Goal: Information Seeking & Learning: Learn about a topic

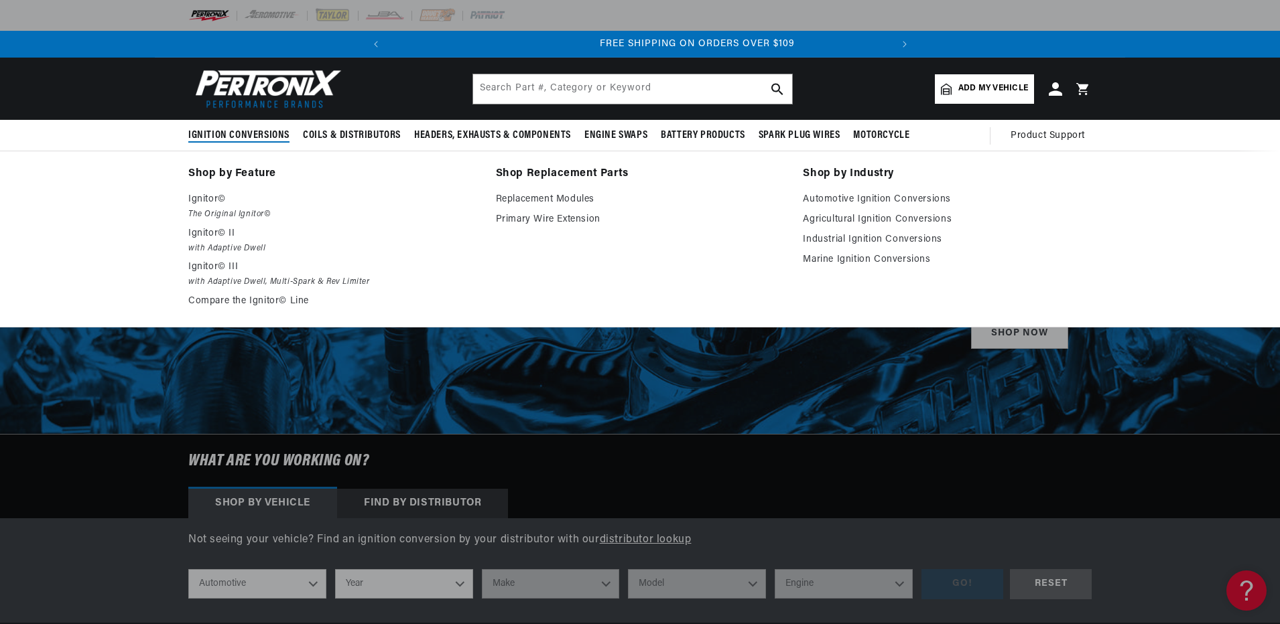
scroll to position [0, 500]
click at [301, 279] on em "with Adaptive Dwell, Multi-Spark & Rev Limiter" at bounding box center [332, 282] width 289 height 14
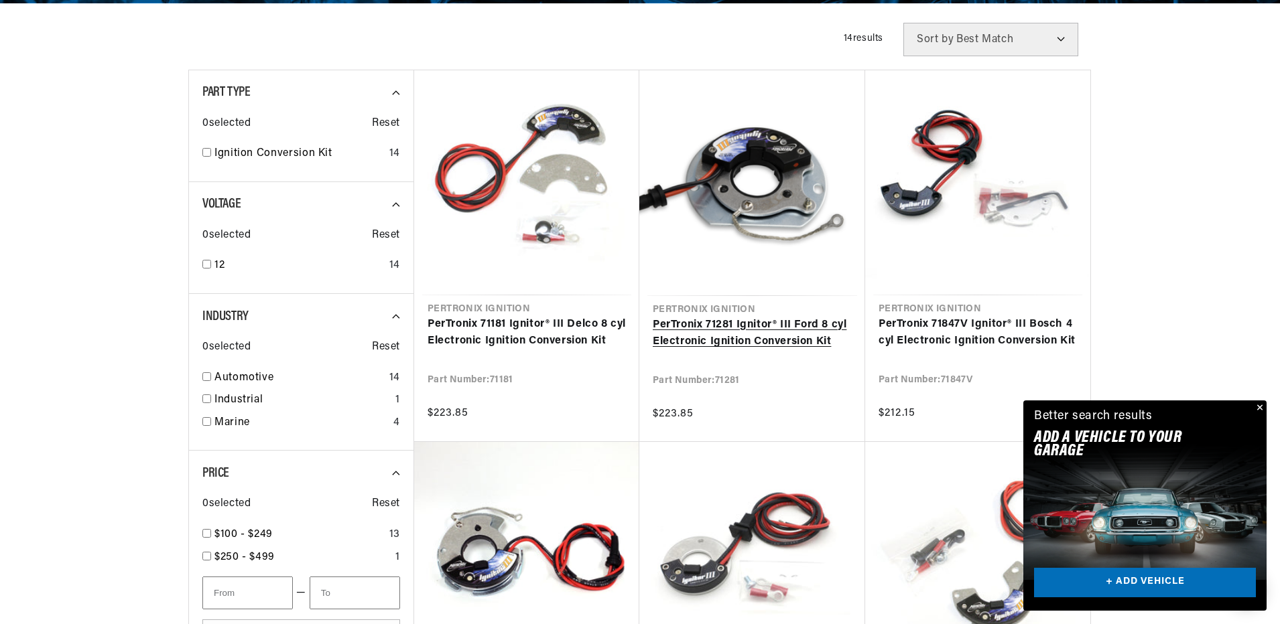
click at [799, 343] on link "PerTronix 71281 Ignitor® III Ford 8 cyl Electronic Ignition Conversion Kit" at bounding box center [751, 334] width 199 height 34
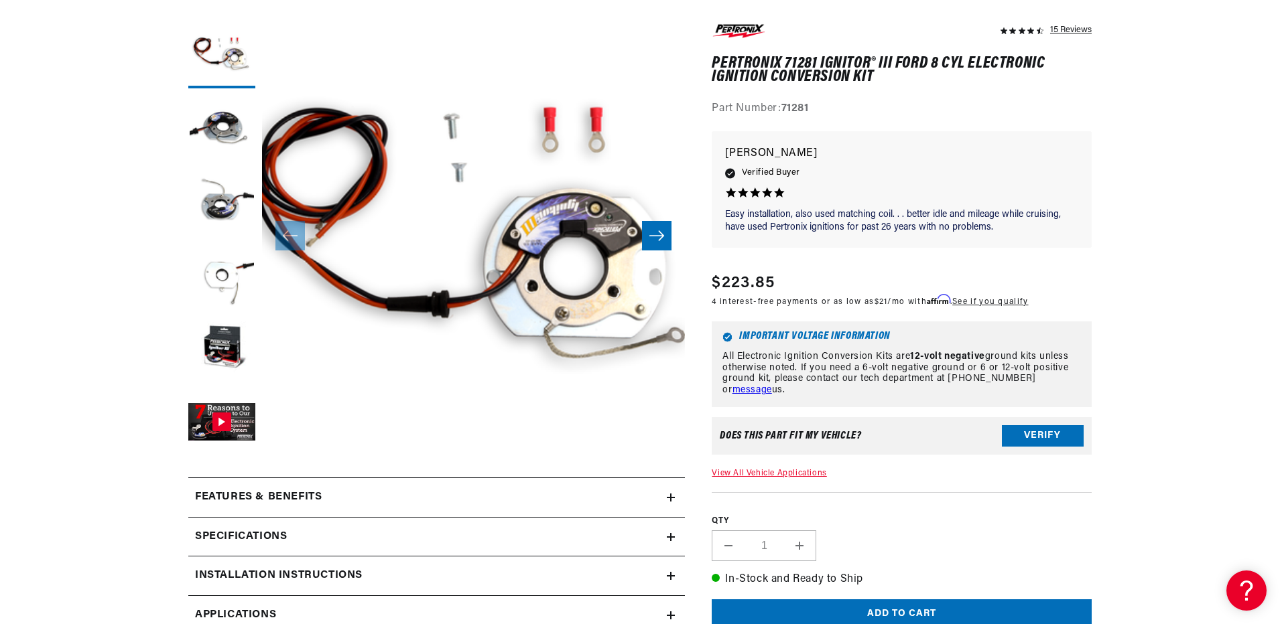
scroll to position [201, 0]
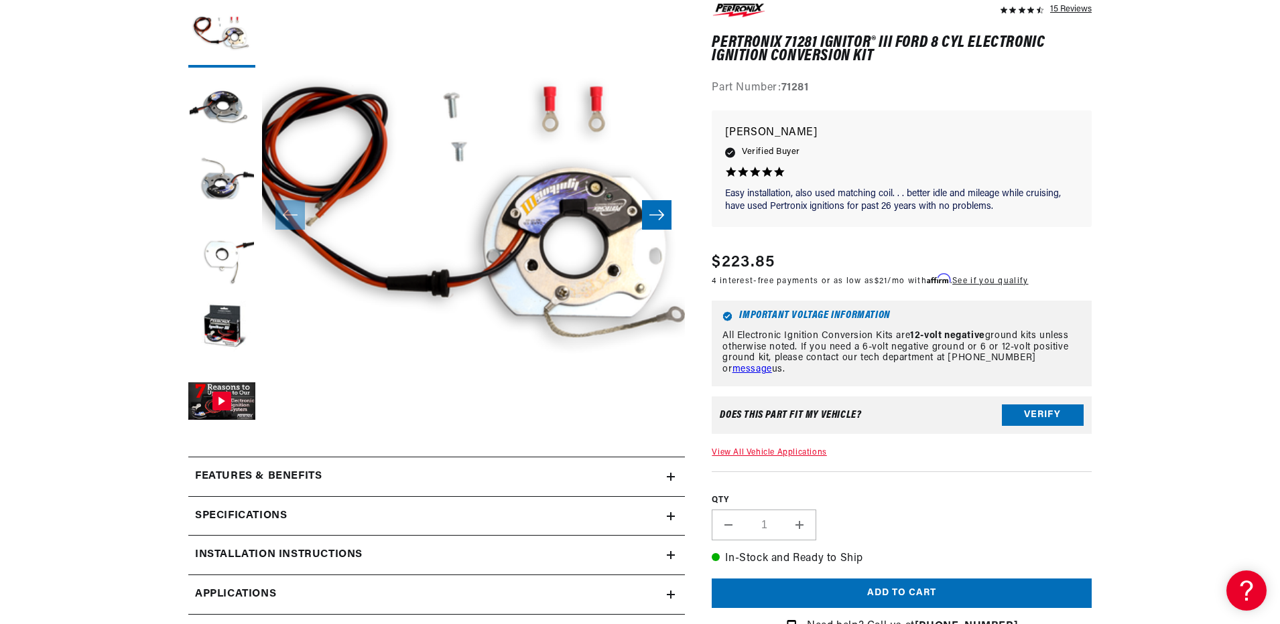
click at [299, 480] on h2 "Features & Benefits" at bounding box center [258, 476] width 127 height 17
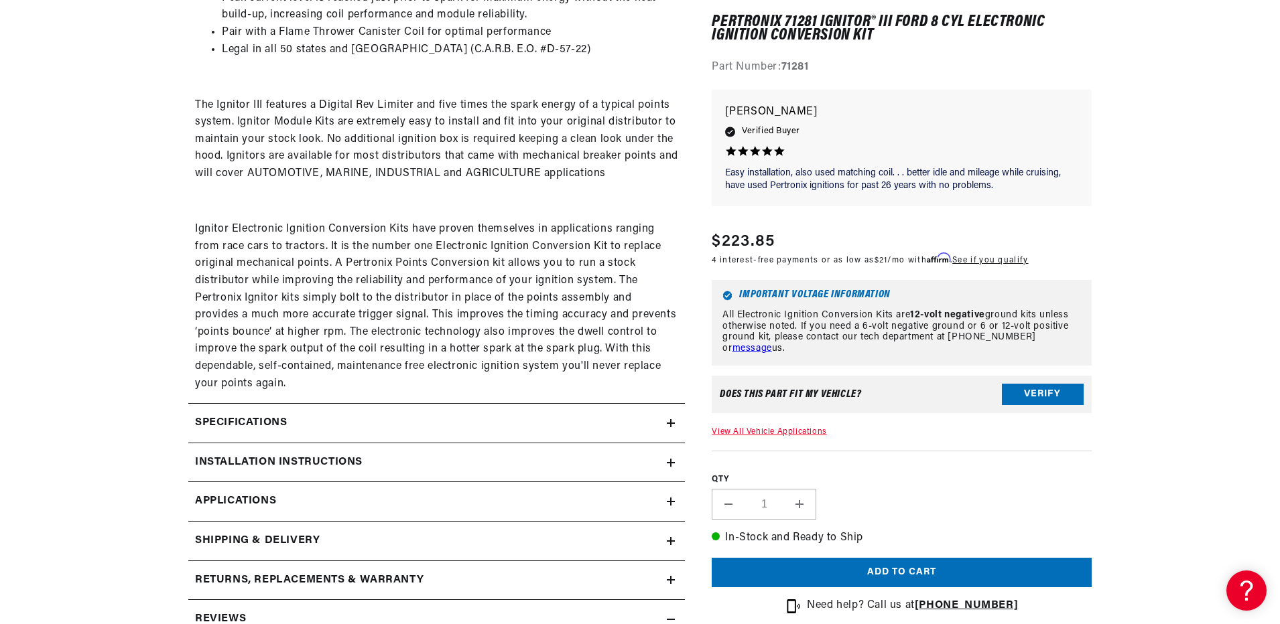
scroll to position [0, 0]
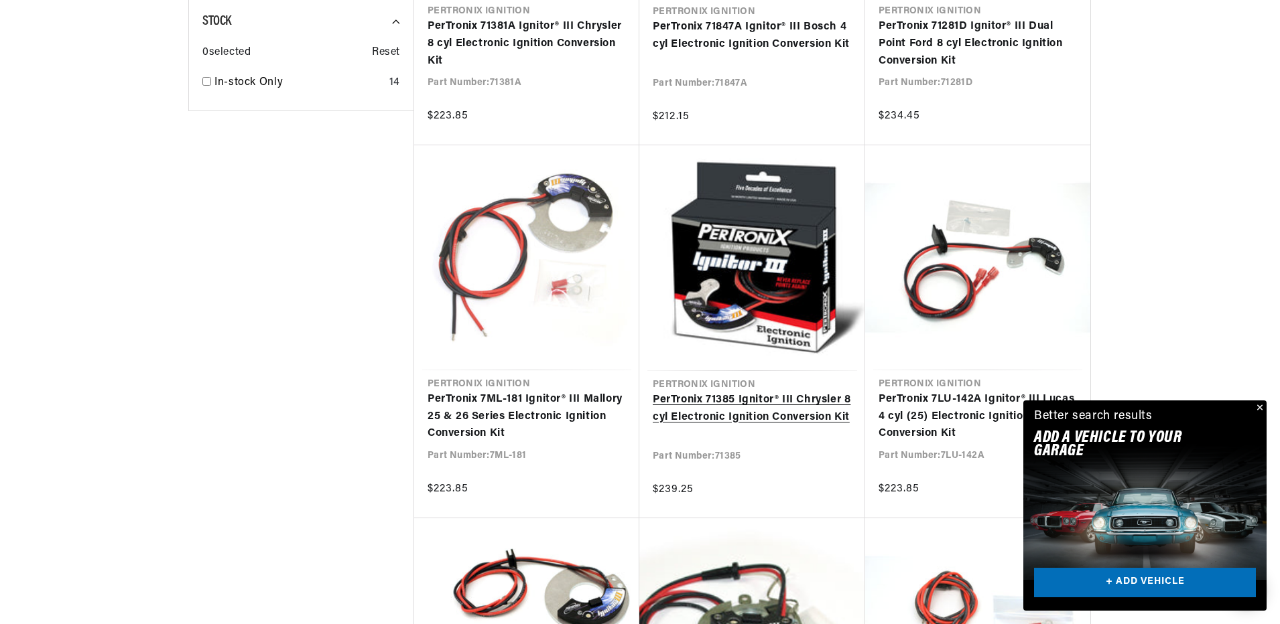
scroll to position [1273, 0]
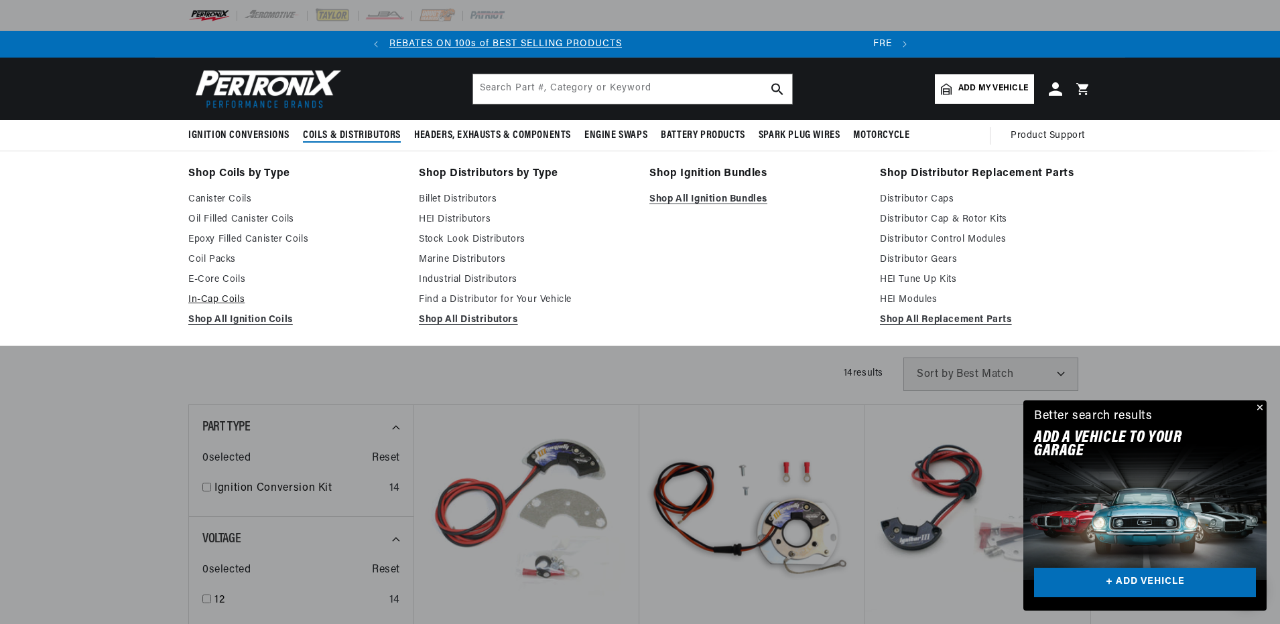
click at [214, 303] on link "In-Cap Coils" at bounding box center [294, 300] width 212 height 16
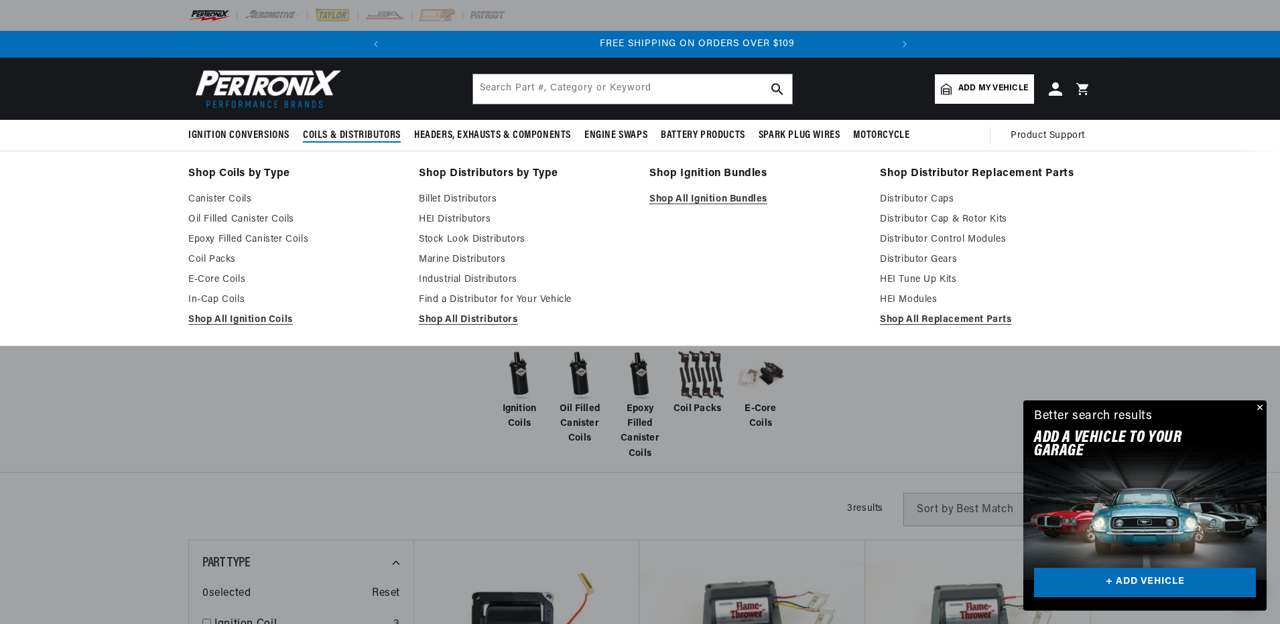
scroll to position [0, 500]
click at [452, 218] on link "HEI Distributors" at bounding box center [525, 220] width 212 height 16
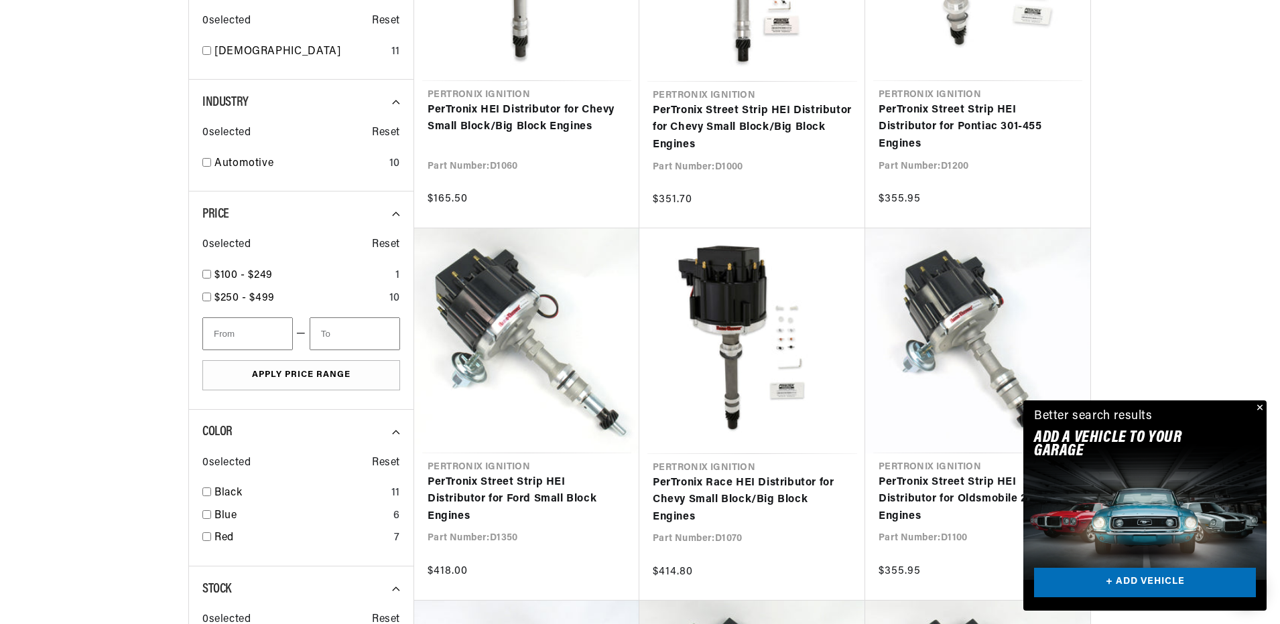
click at [1168, 165] on div at bounding box center [640, 591] width 1280 height 1567
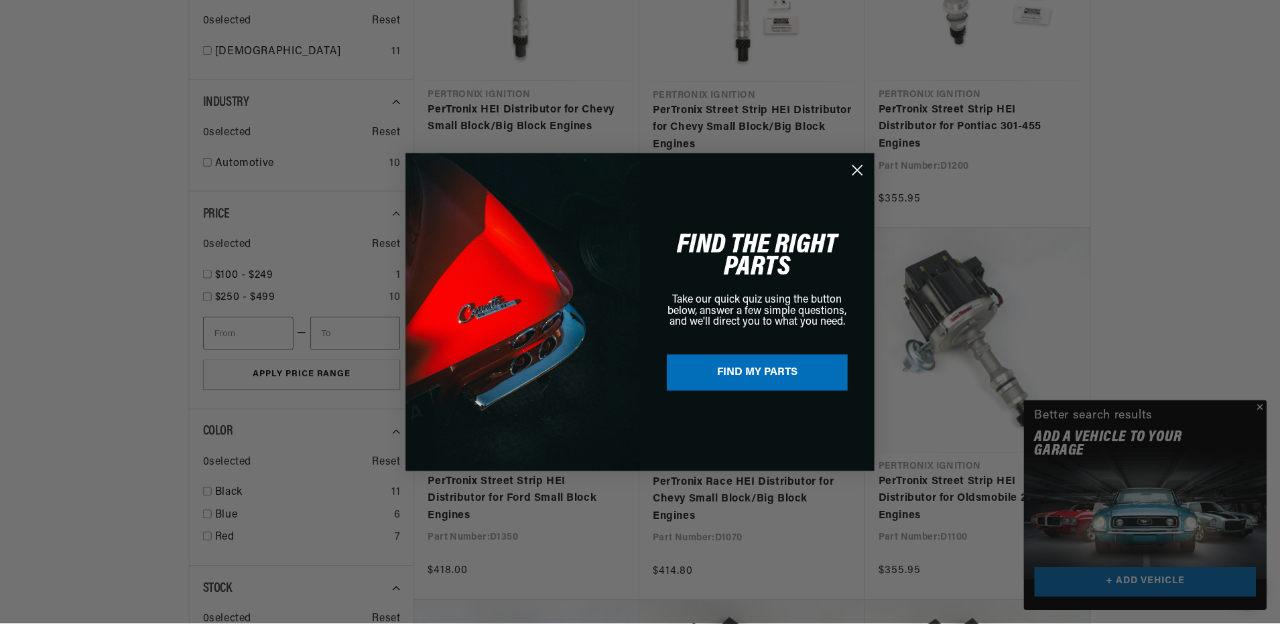
scroll to position [0, 500]
click at [858, 171] on icon "Close dialog" at bounding box center [857, 169] width 9 height 9
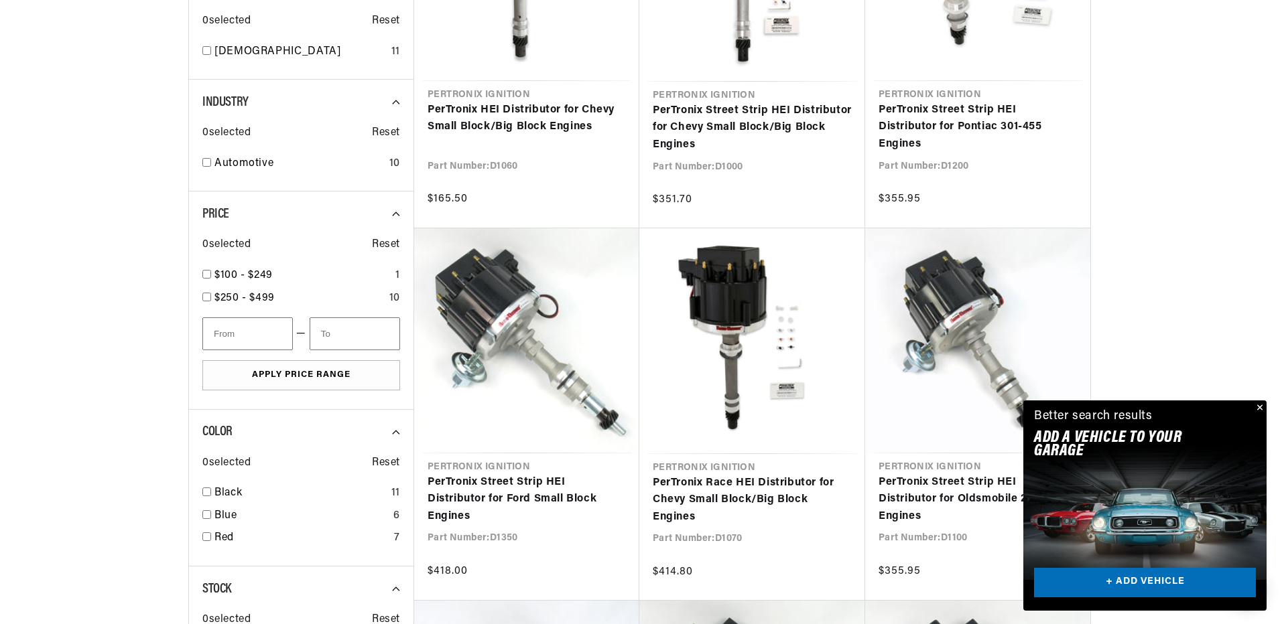
click at [1261, 405] on button "Close" at bounding box center [1258, 409] width 16 height 16
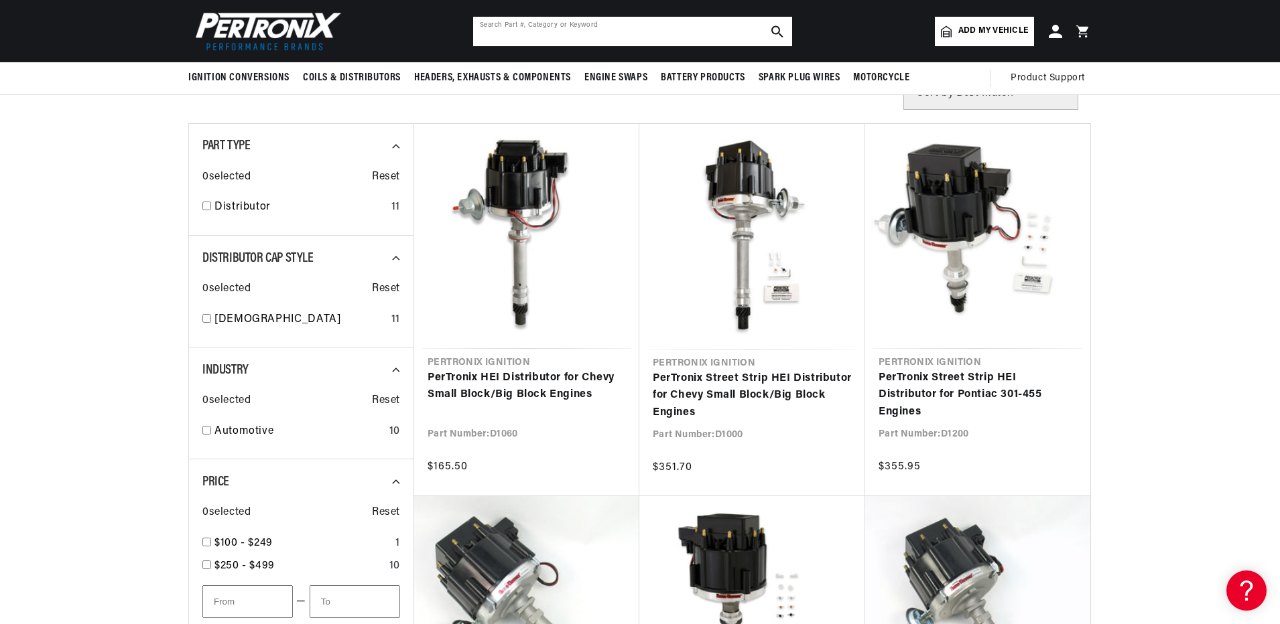
click at [508, 34] on input "text" at bounding box center [632, 31] width 319 height 29
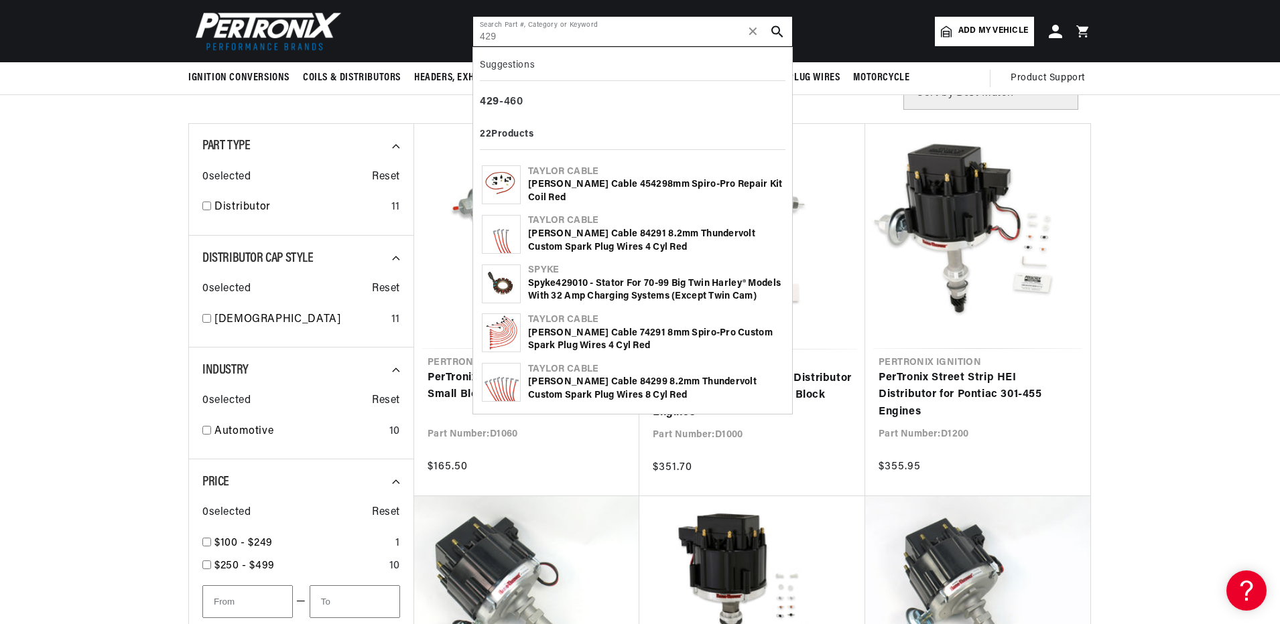
type input "429"
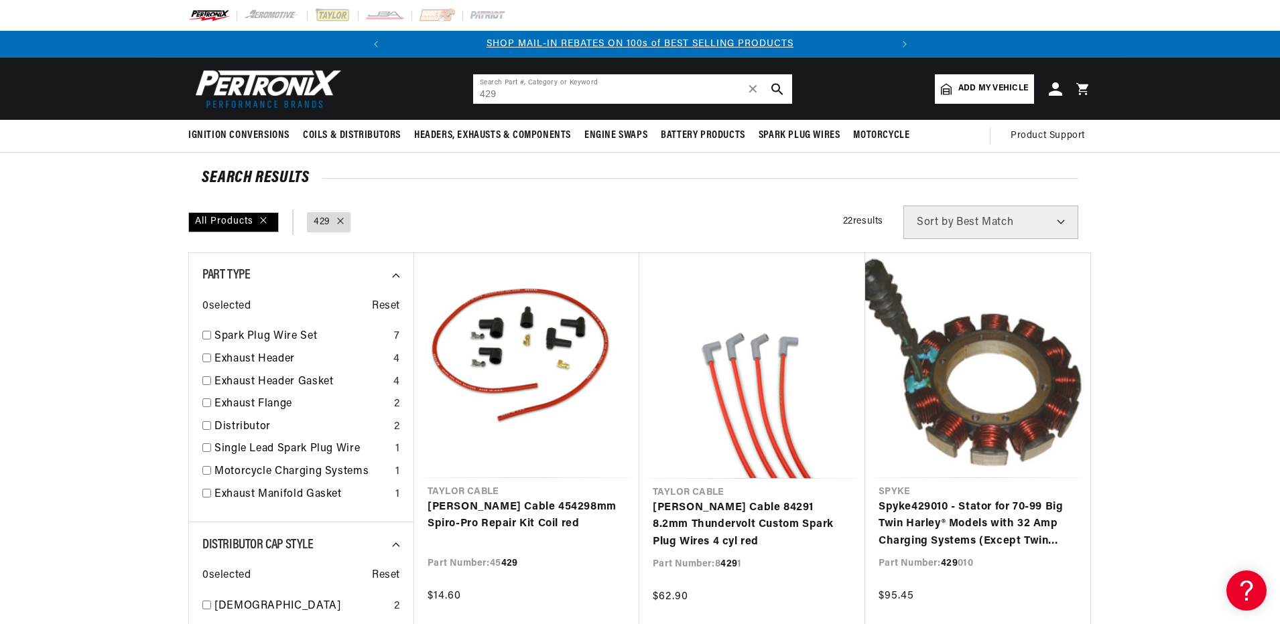
click at [529, 92] on input "429" at bounding box center [632, 88] width 319 height 29
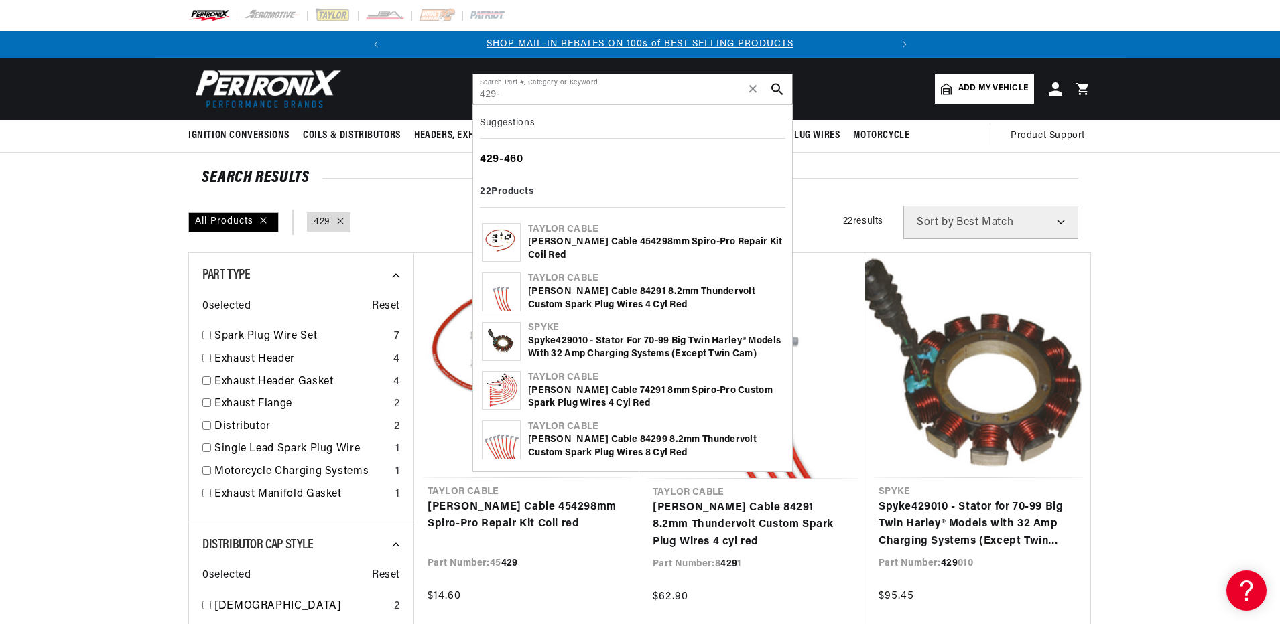
click at [521, 153] on div "429 -460" at bounding box center [632, 160] width 305 height 23
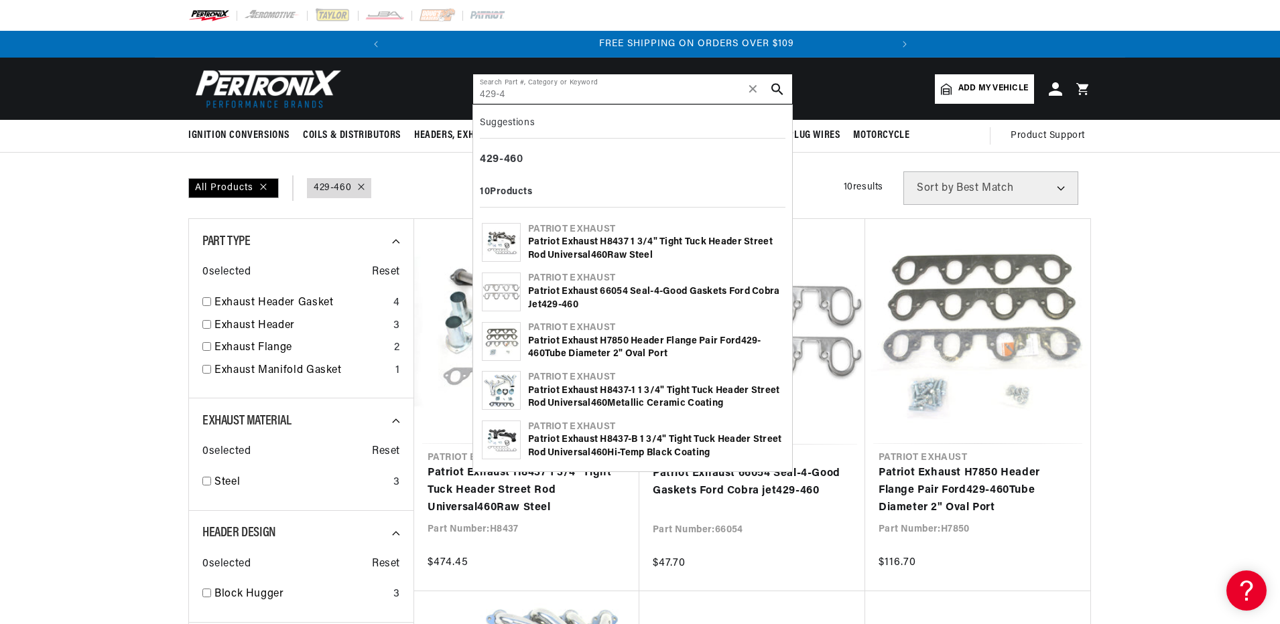
scroll to position [0, 500]
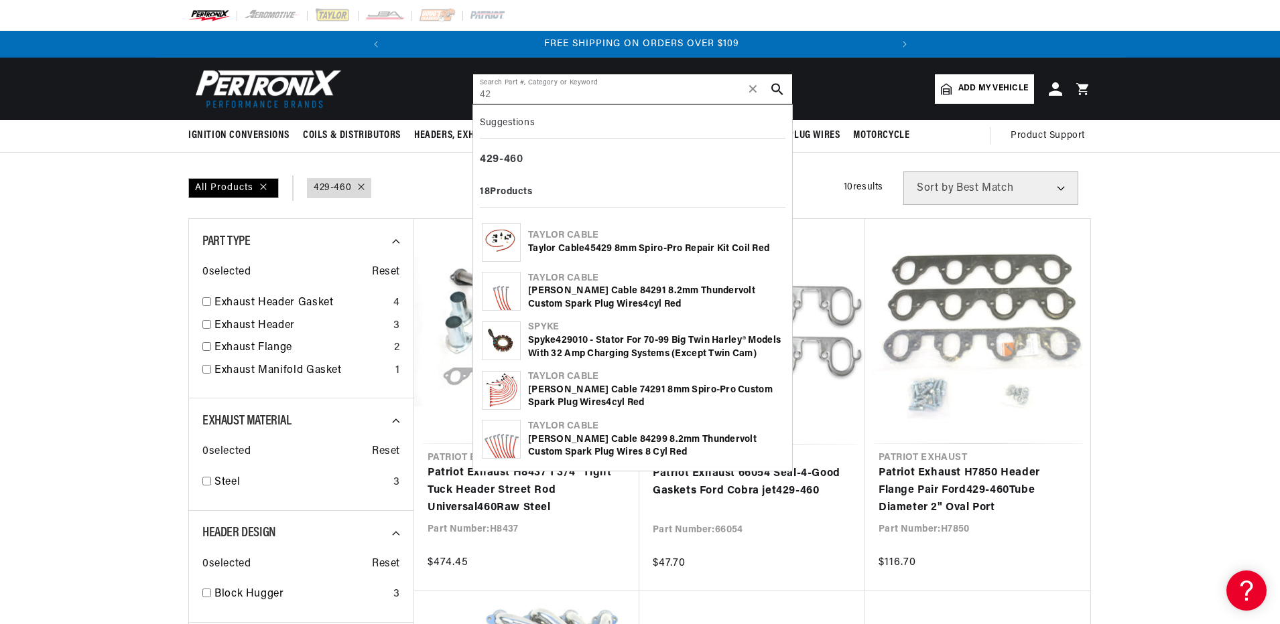
type input "4"
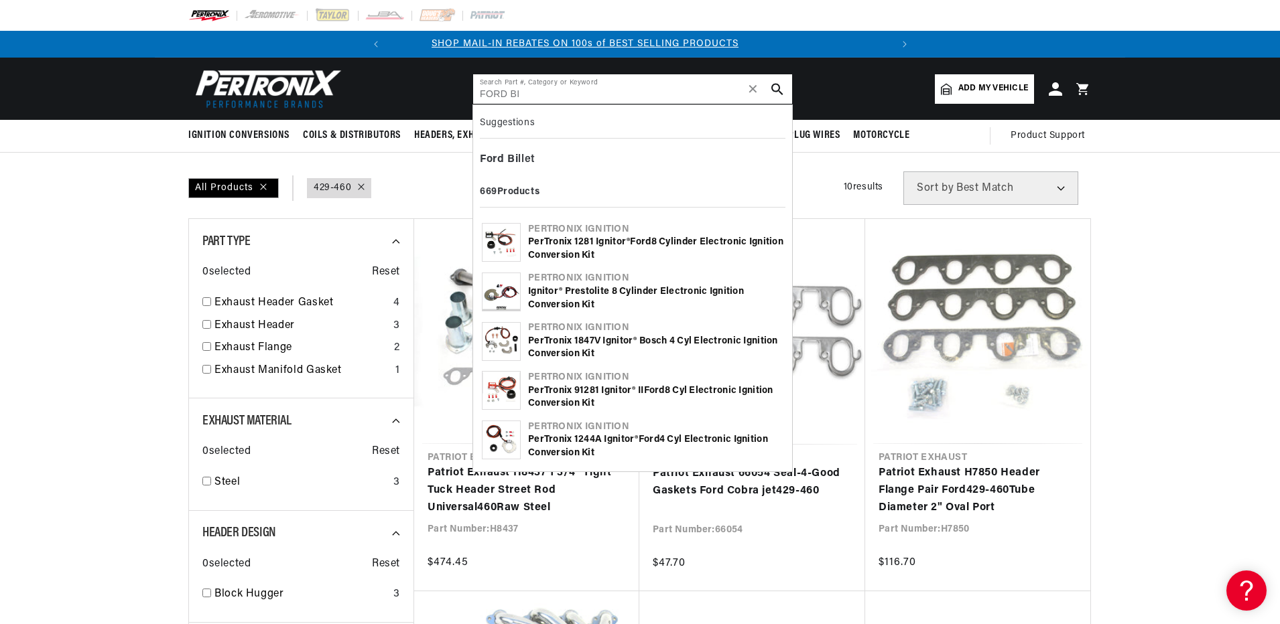
scroll to position [0, 0]
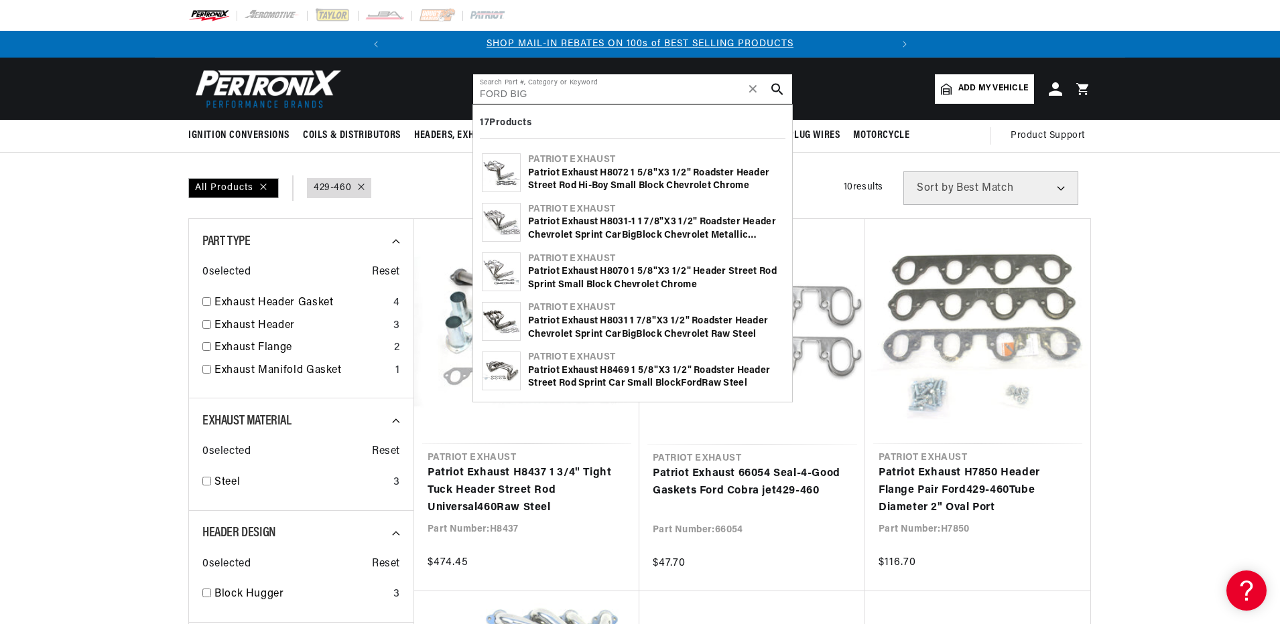
type input "FORD BIG"
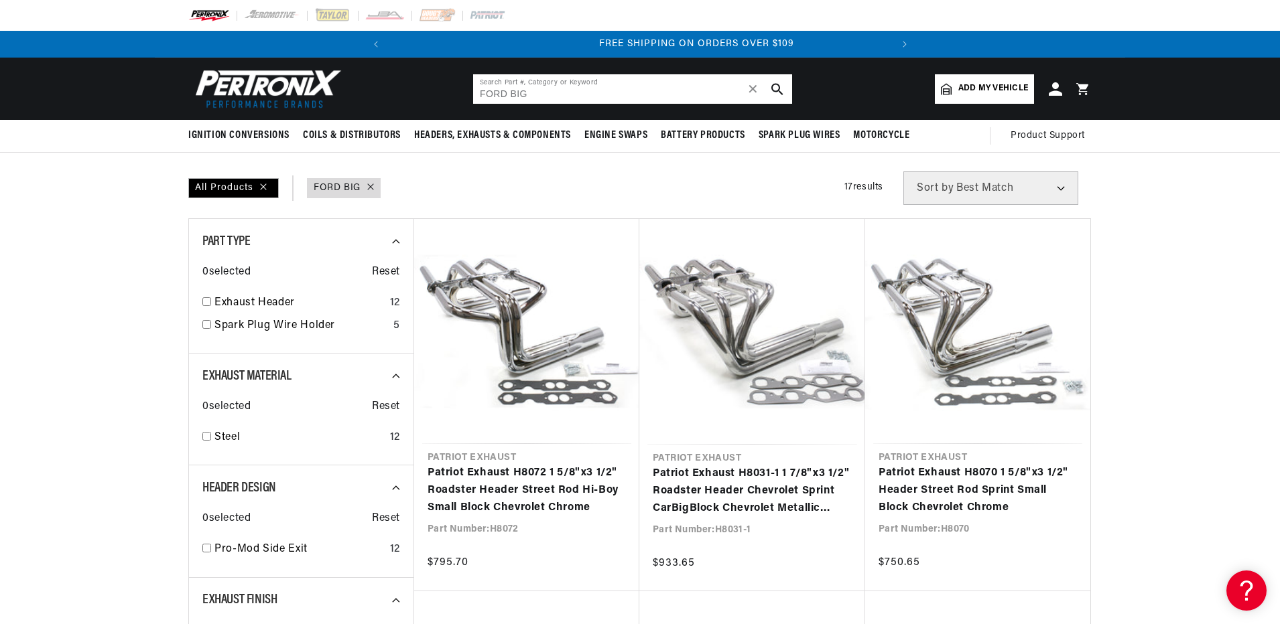
scroll to position [0, 500]
click at [778, 89] on use "search button" at bounding box center [776, 88] width 11 height 11
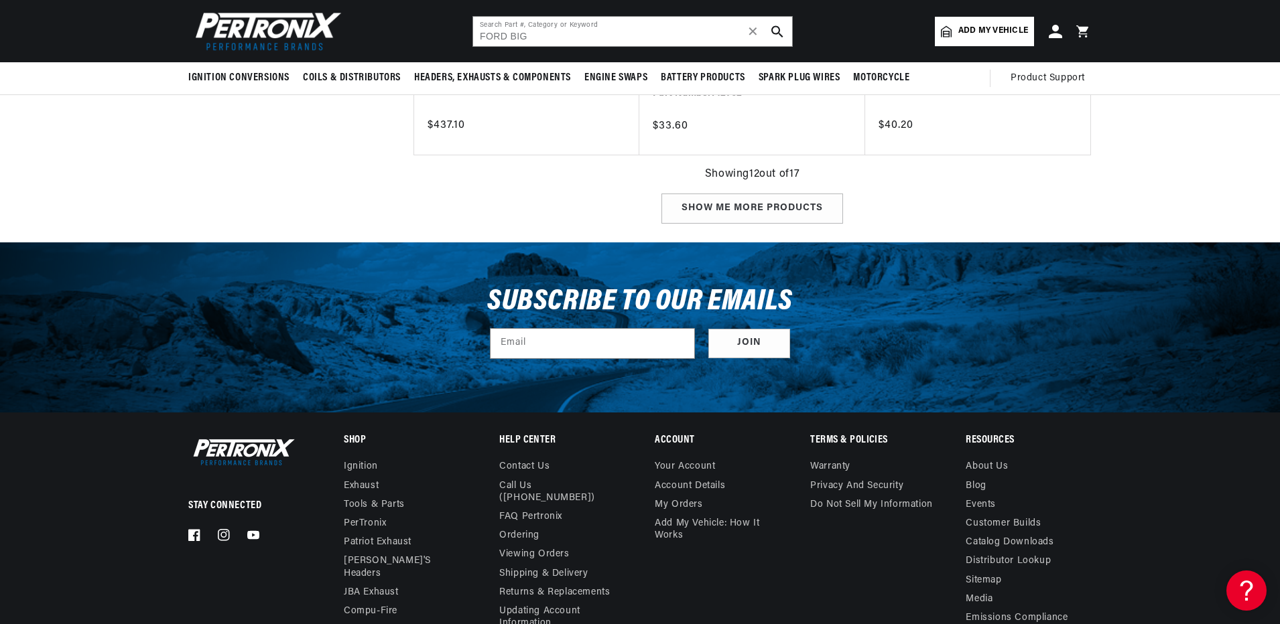
scroll to position [1474, 0]
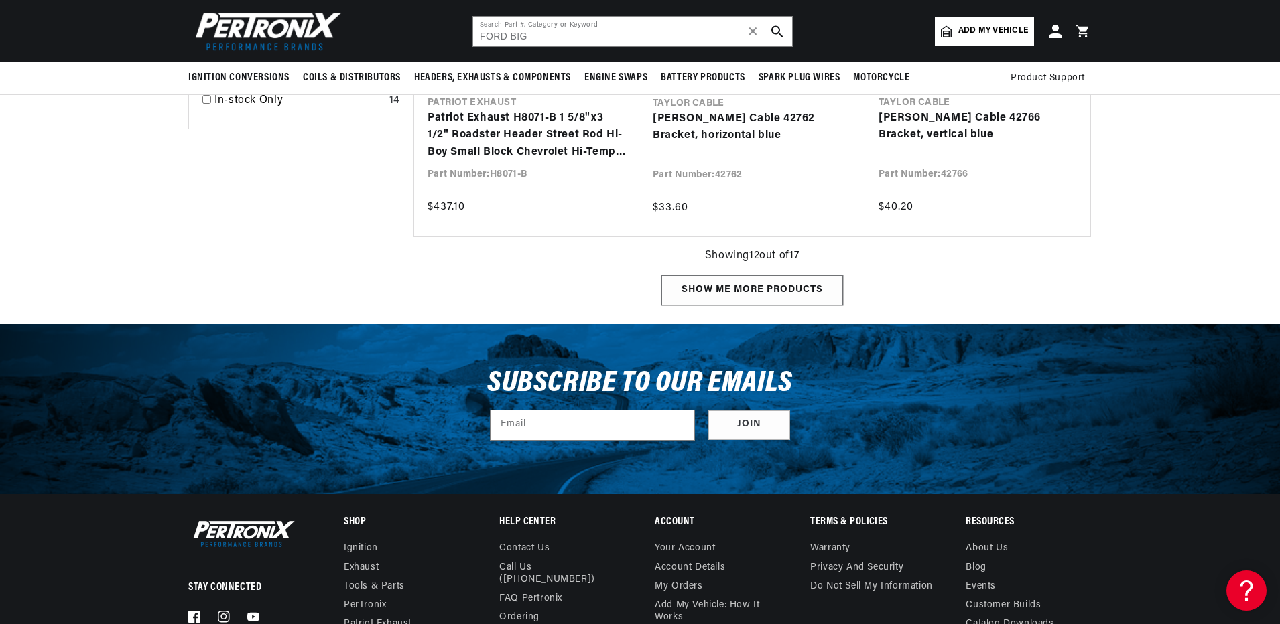
click at [774, 281] on div "Show me more products" at bounding box center [752, 290] width 182 height 30
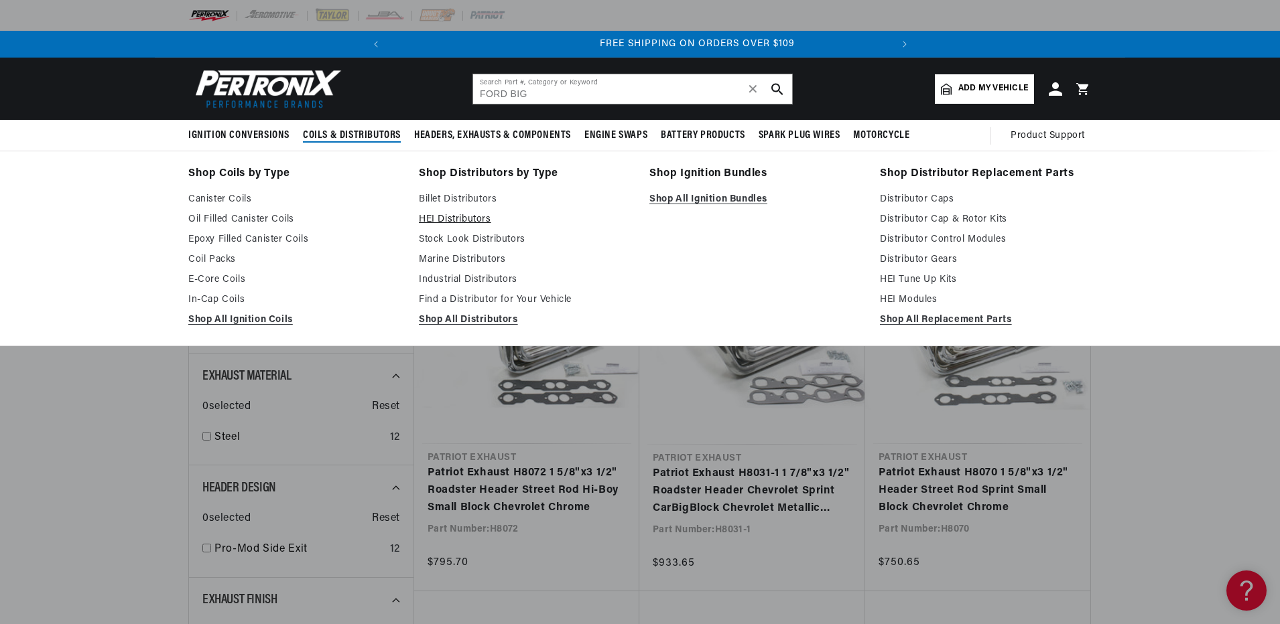
scroll to position [0, 500]
click at [465, 219] on link "HEI Distributors" at bounding box center [525, 220] width 212 height 16
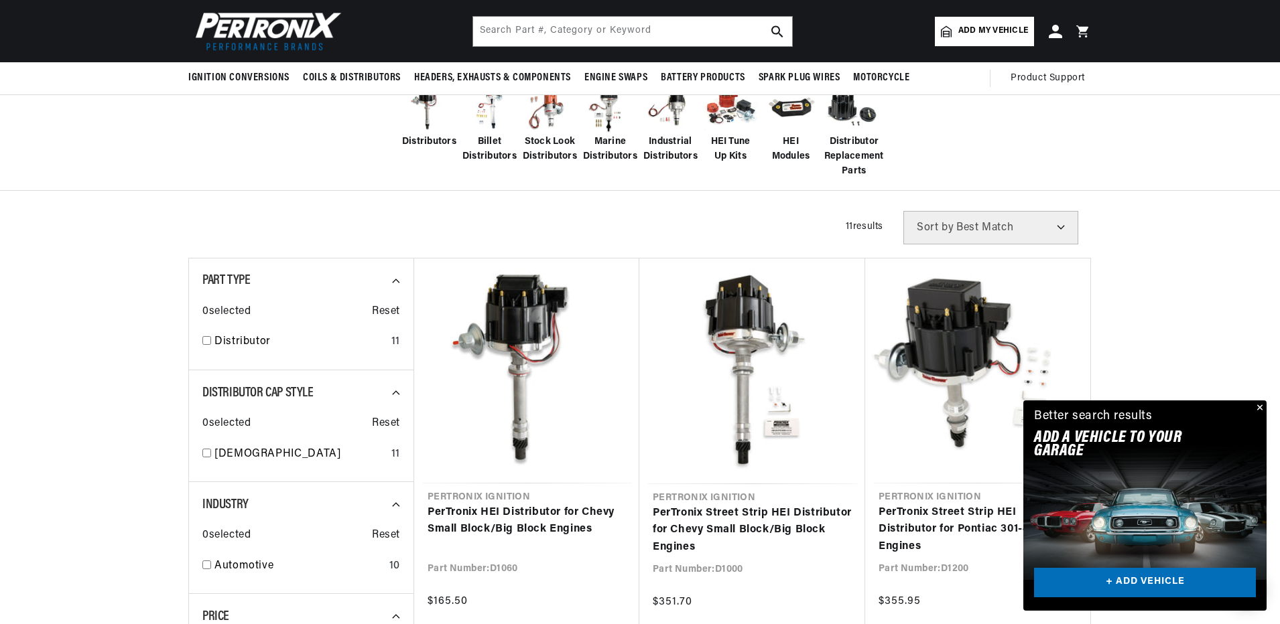
scroll to position [67, 0]
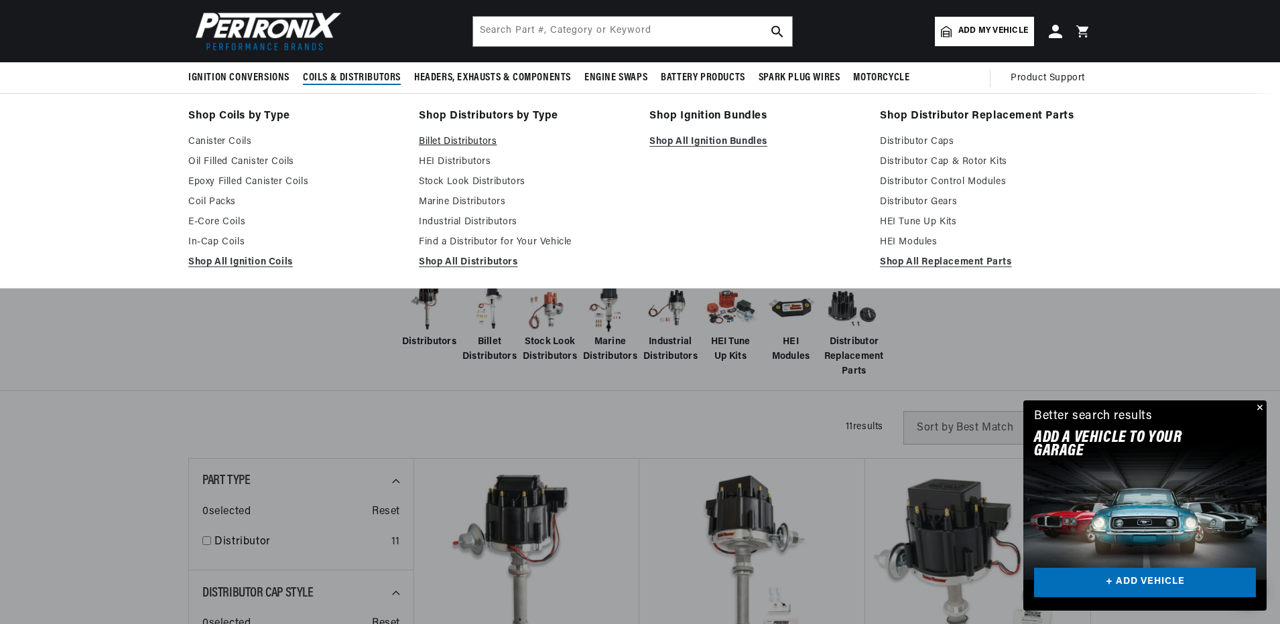
click at [456, 143] on link "Billet Distributors" at bounding box center [525, 142] width 212 height 16
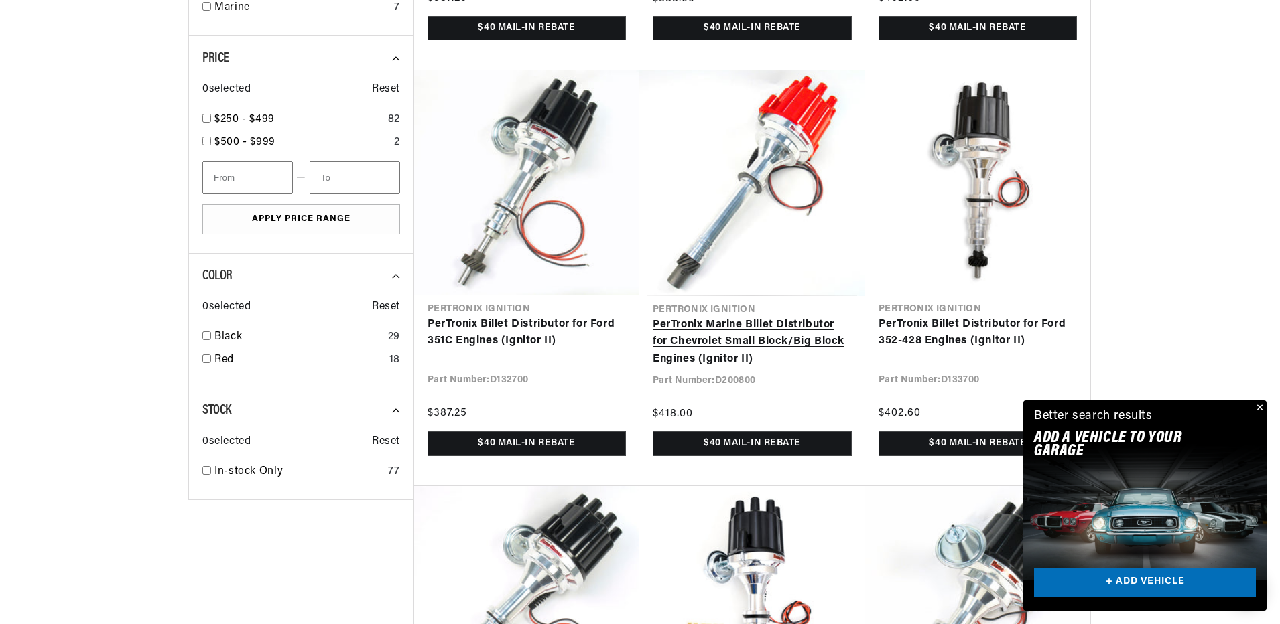
scroll to position [0, 500]
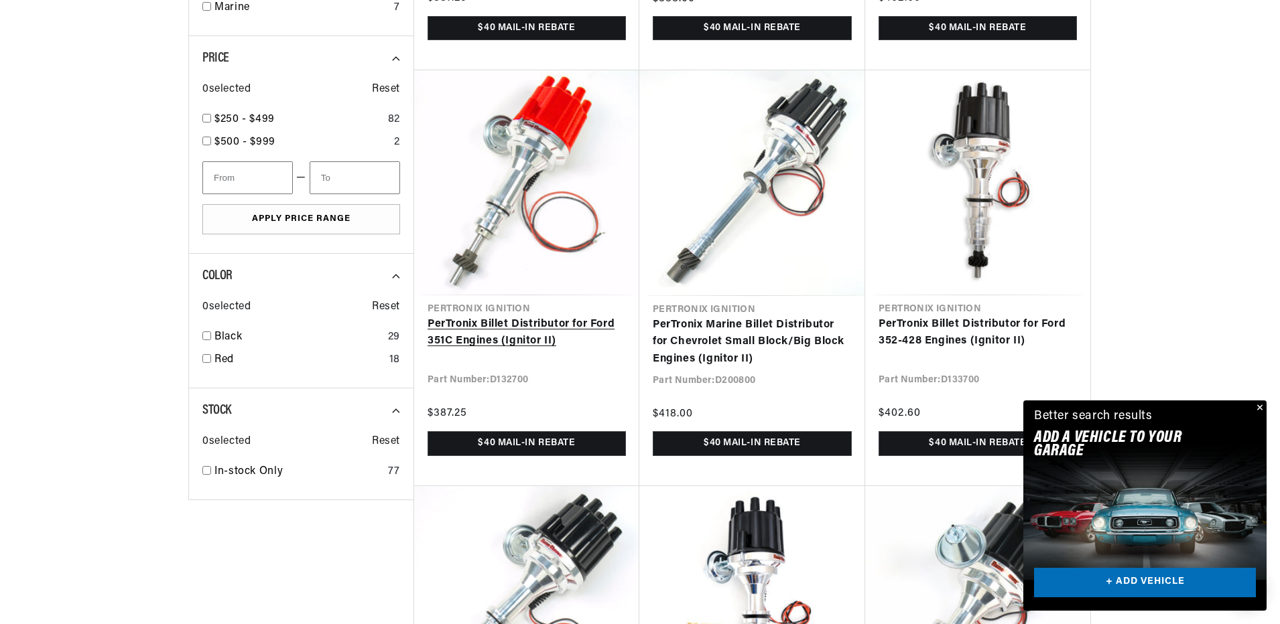
click at [525, 341] on link "PerTronix Billet Distributor for Ford 351C Engines (Ignitor II)" at bounding box center [526, 333] width 198 height 34
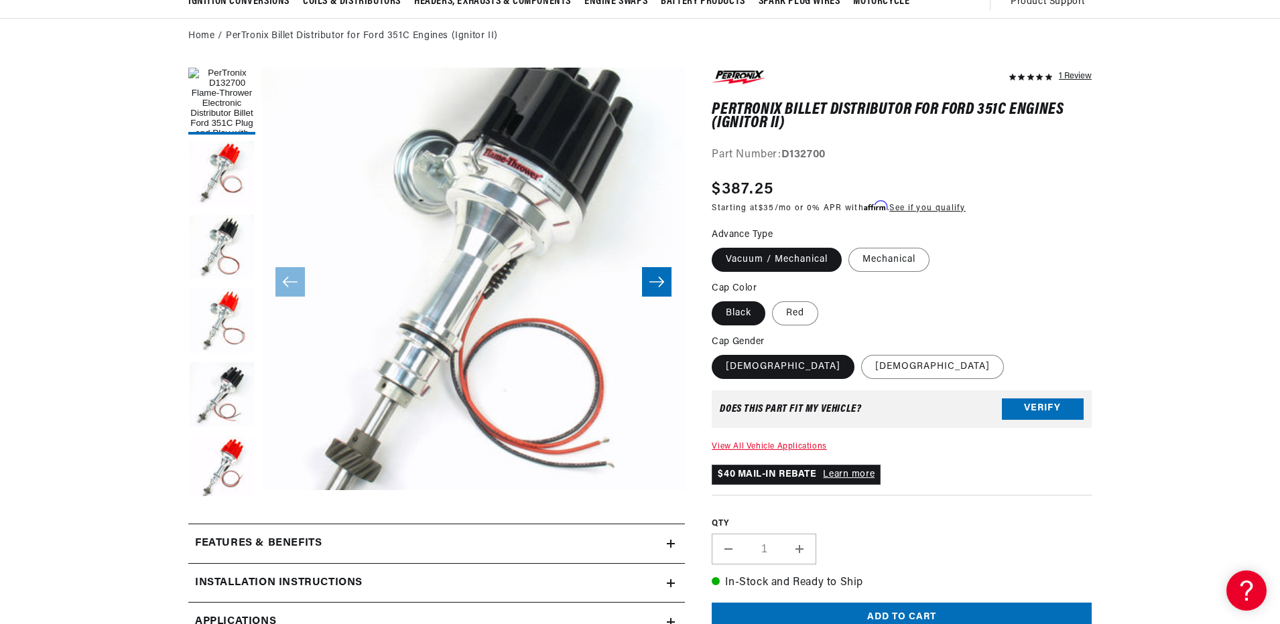
scroll to position [469, 0]
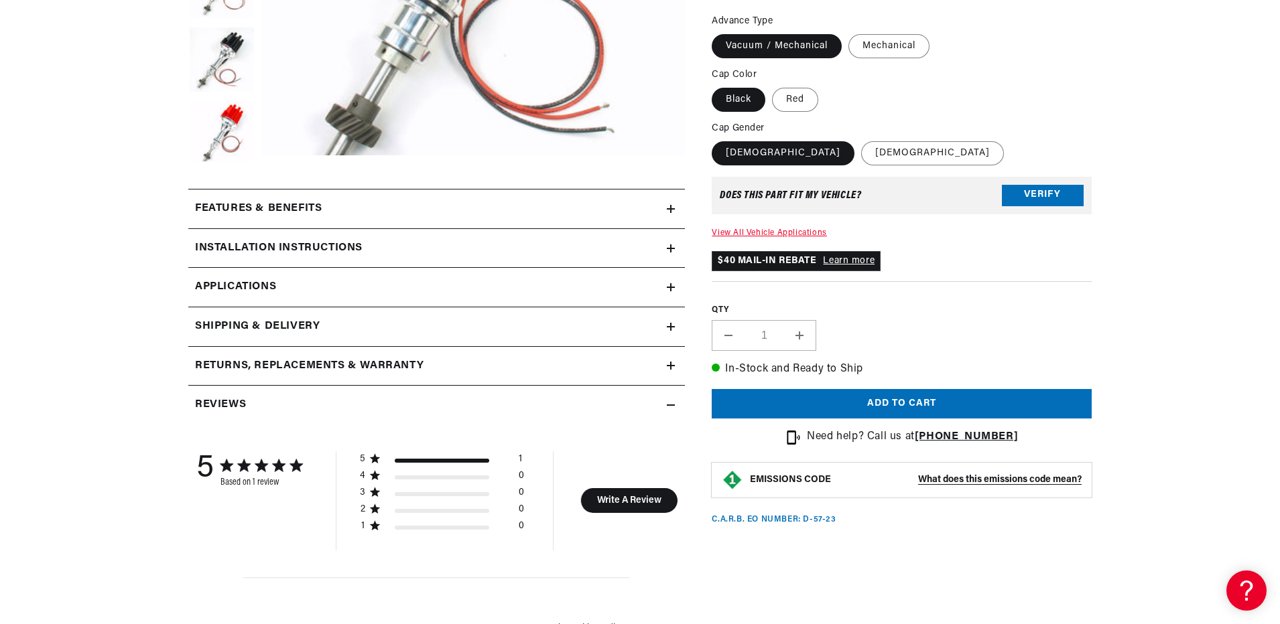
click at [670, 211] on icon at bounding box center [671, 209] width 8 height 8
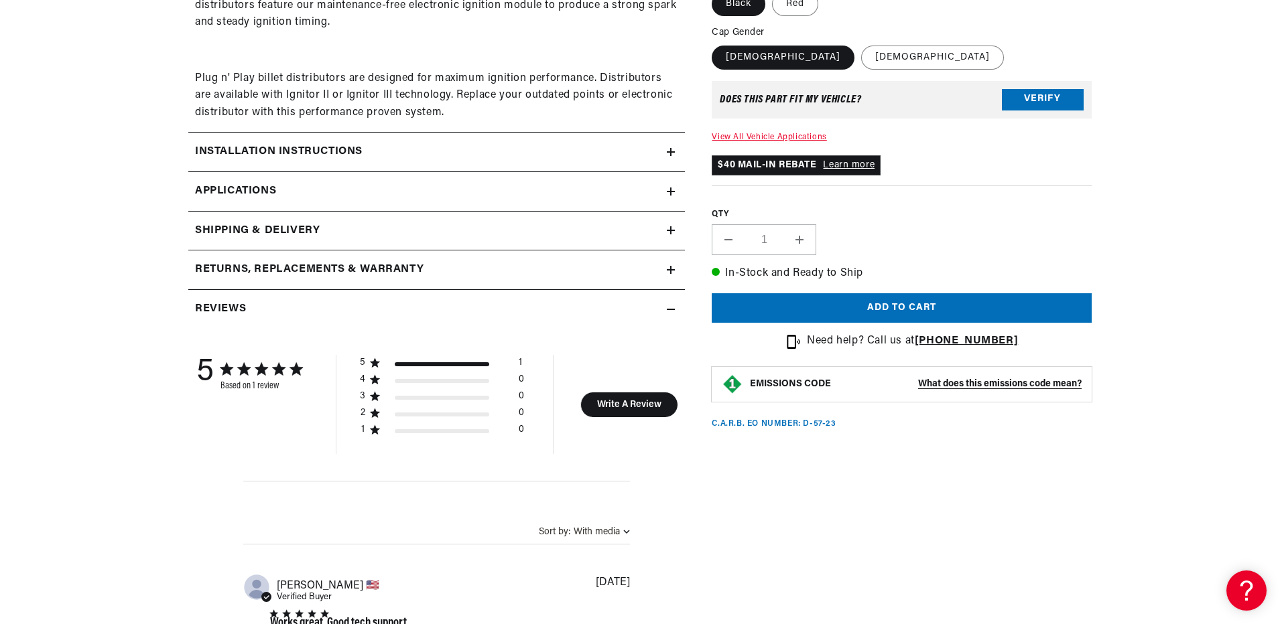
scroll to position [0, 0]
click at [362, 153] on h2 "Installation instructions" at bounding box center [278, 151] width 167 height 17
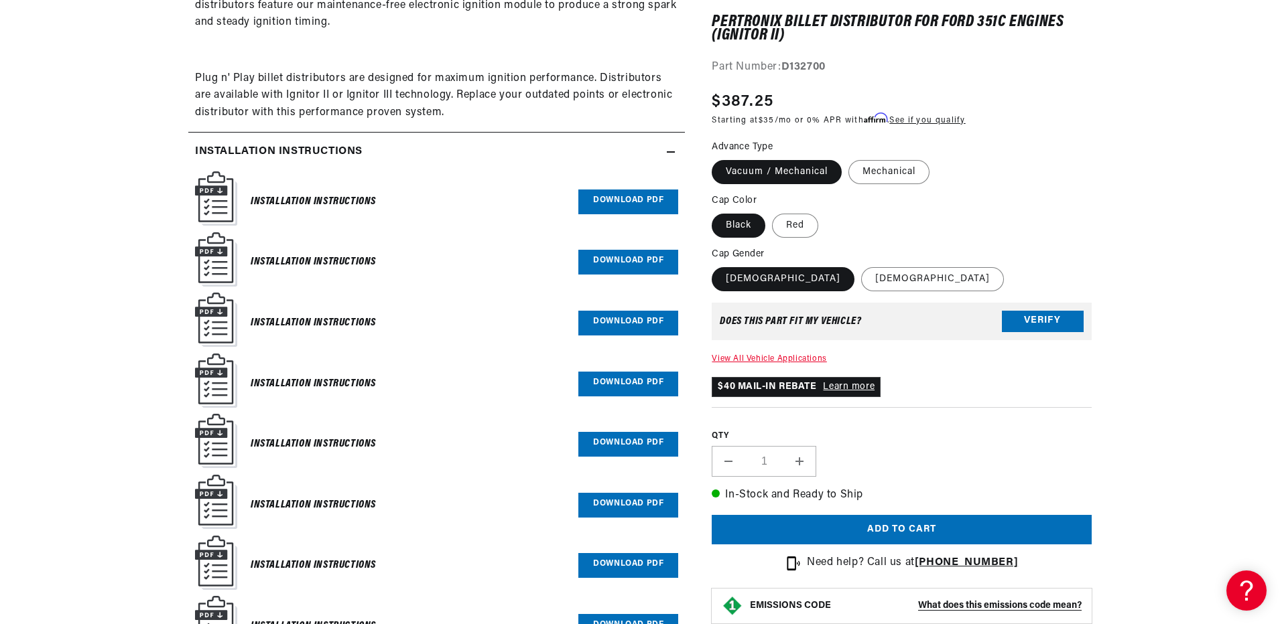
click at [642, 206] on link "Download PDF" at bounding box center [628, 202] width 100 height 25
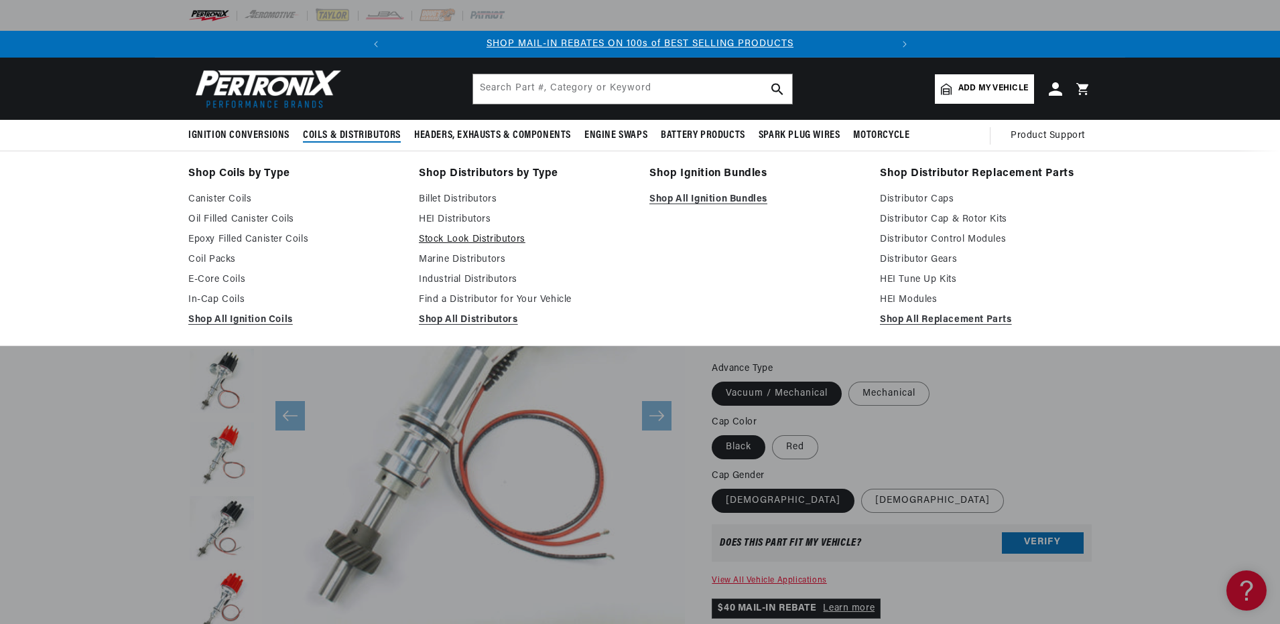
click at [461, 240] on link "Stock Look Distributors" at bounding box center [525, 240] width 212 height 16
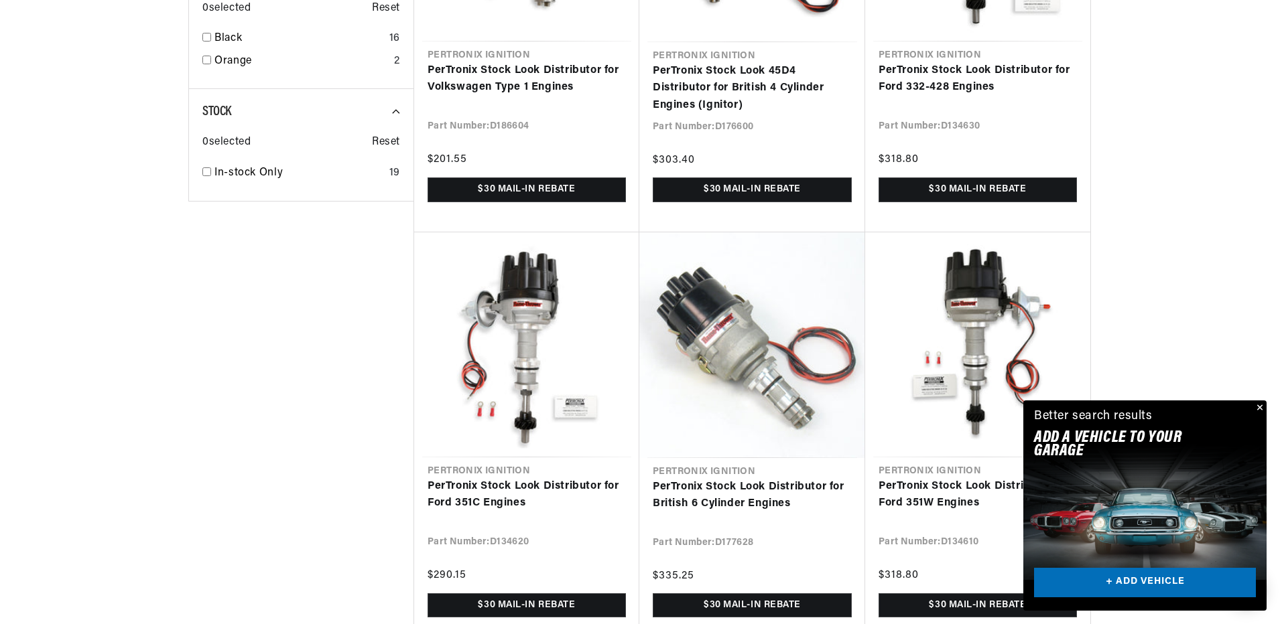
scroll to position [1273, 0]
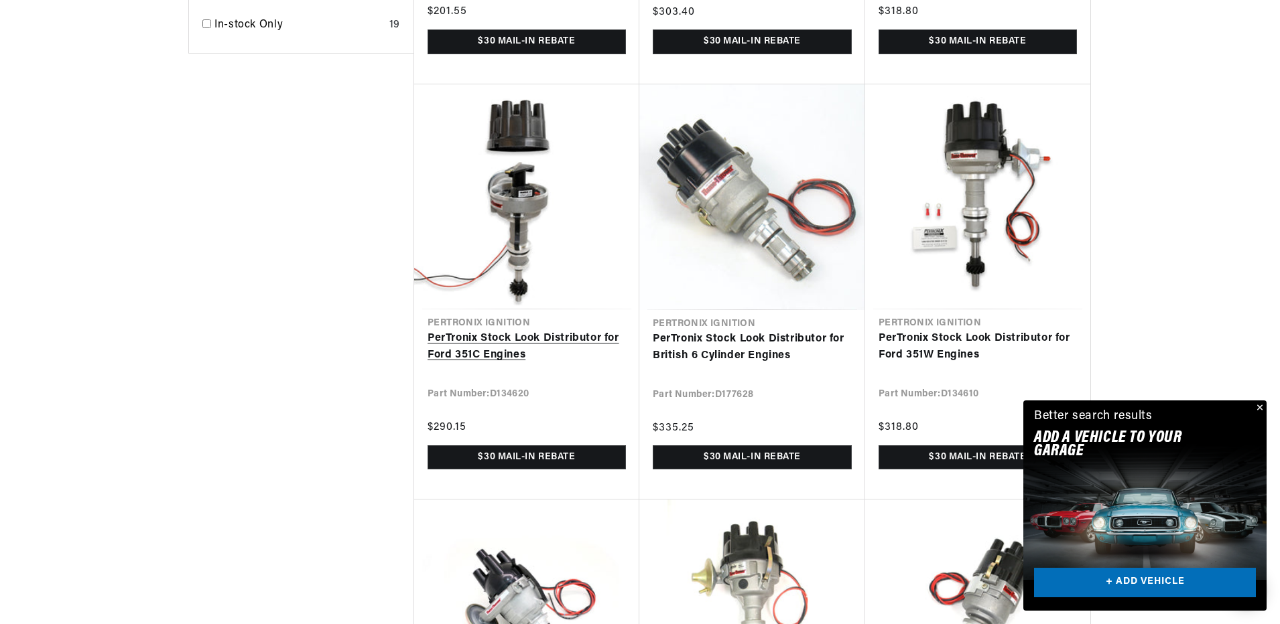
click at [498, 350] on link "PerTronix Stock Look Distributor for Ford 351C Engines" at bounding box center [526, 347] width 198 height 34
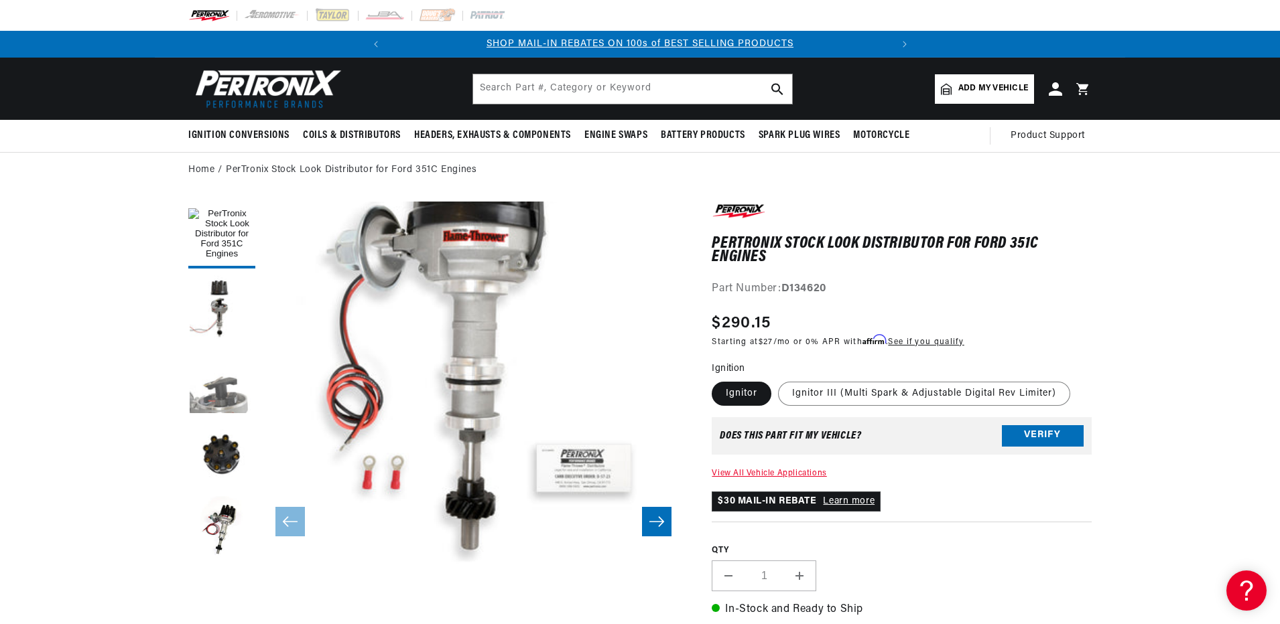
click at [208, 389] on button "Load image 3 in gallery view" at bounding box center [221, 382] width 67 height 67
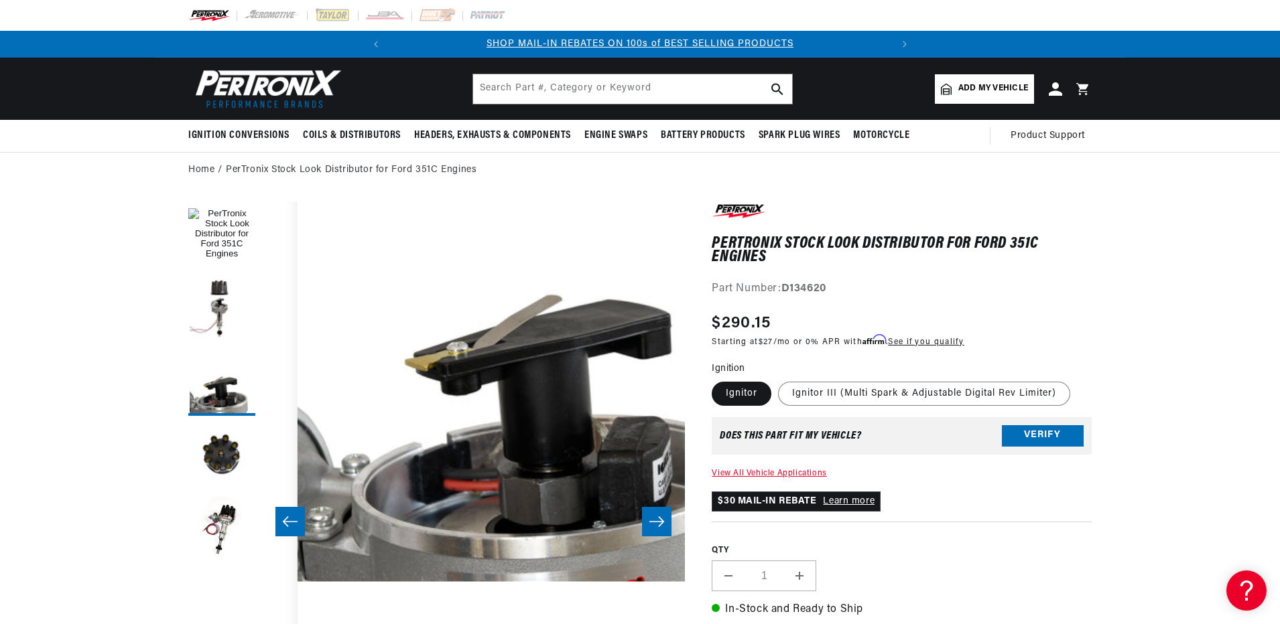
scroll to position [64, 846]
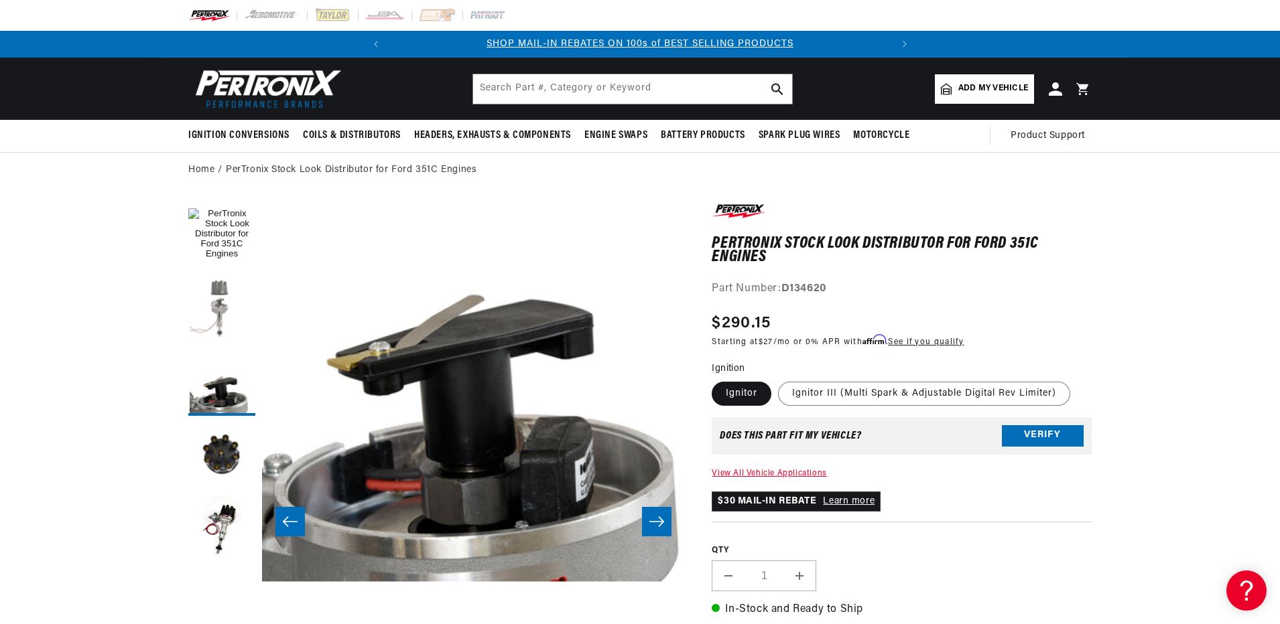
click at [229, 320] on button "Load image 2 in gallery view" at bounding box center [221, 308] width 67 height 67
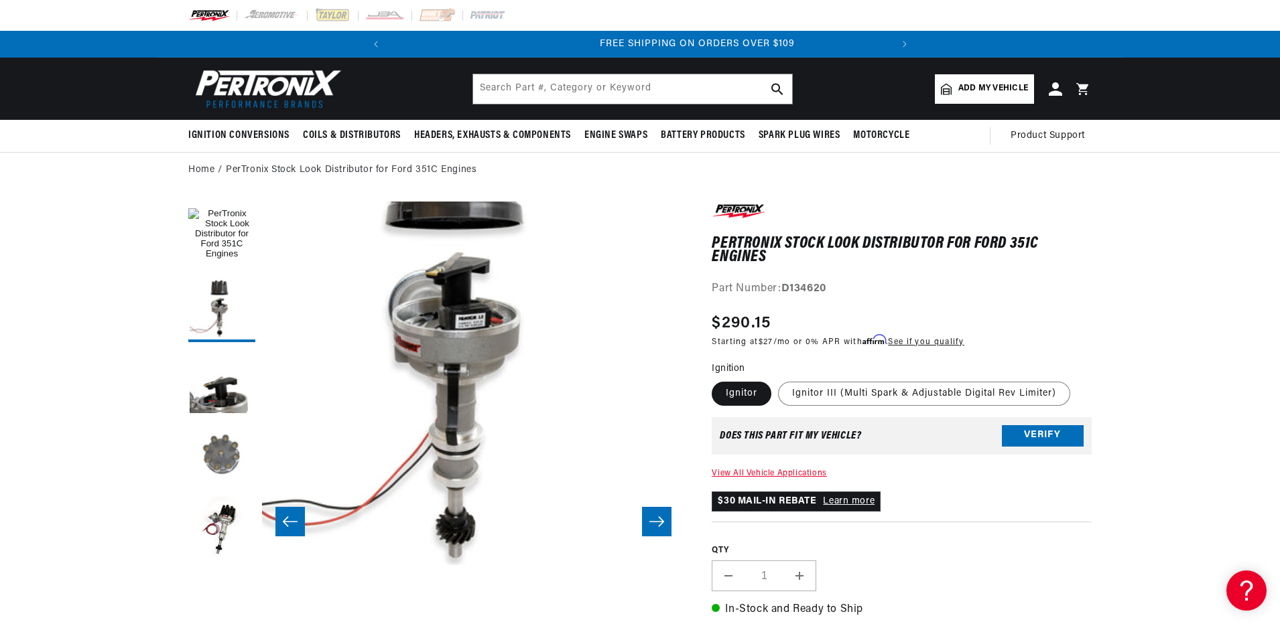
scroll to position [0, 500]
click at [227, 433] on button "Load image 4 in gallery view" at bounding box center [221, 456] width 67 height 67
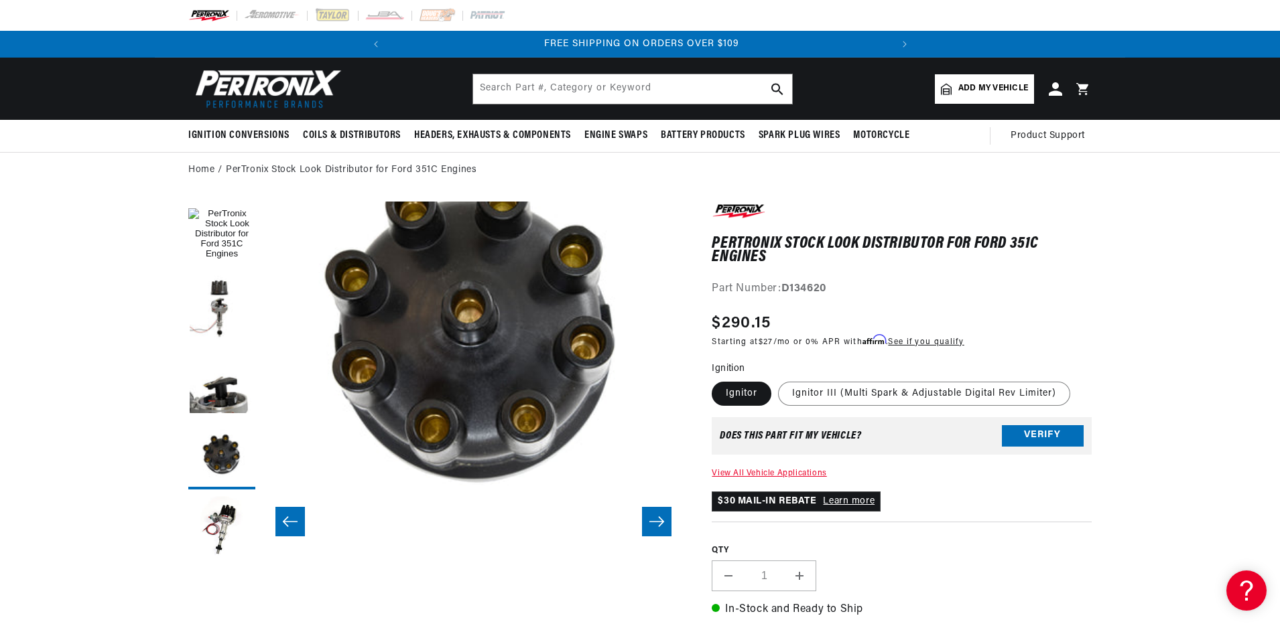
scroll to position [268, 0]
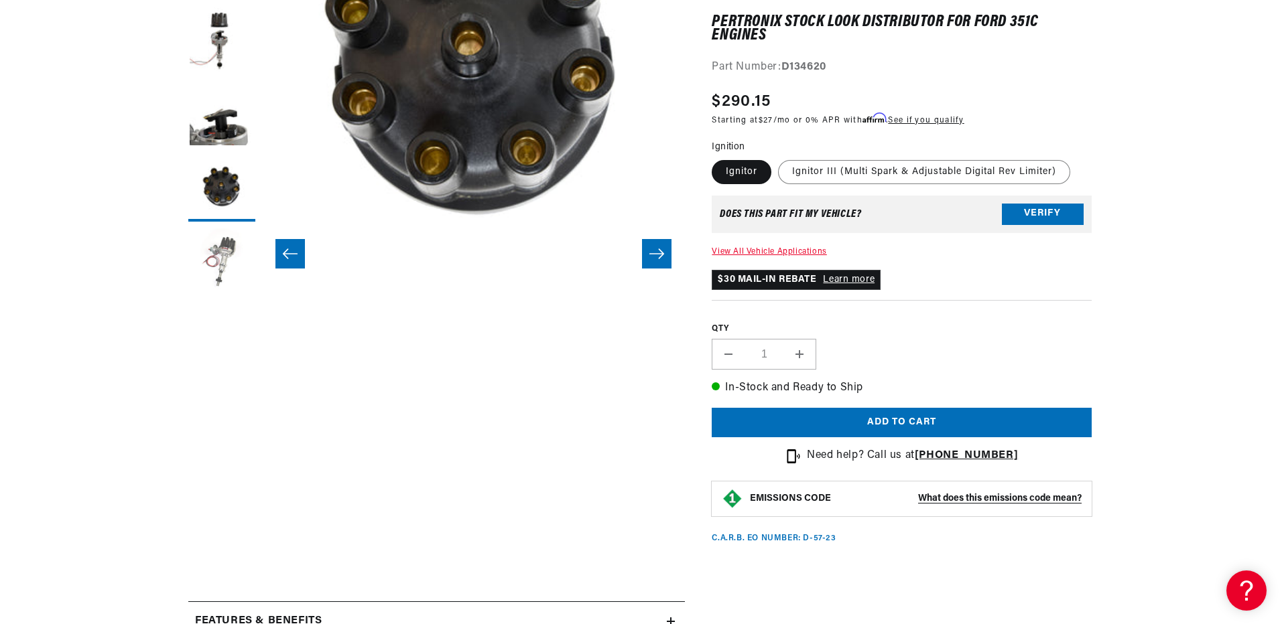
click at [220, 255] on button "Load image 5 in gallery view" at bounding box center [221, 261] width 67 height 67
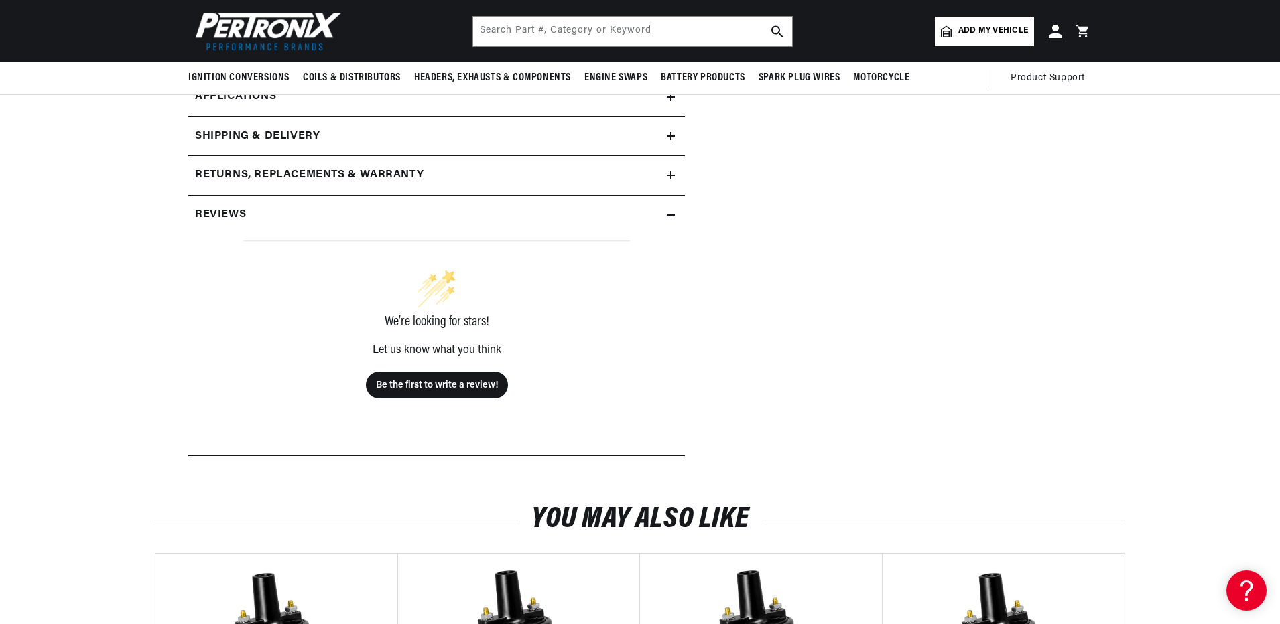
scroll to position [603, 0]
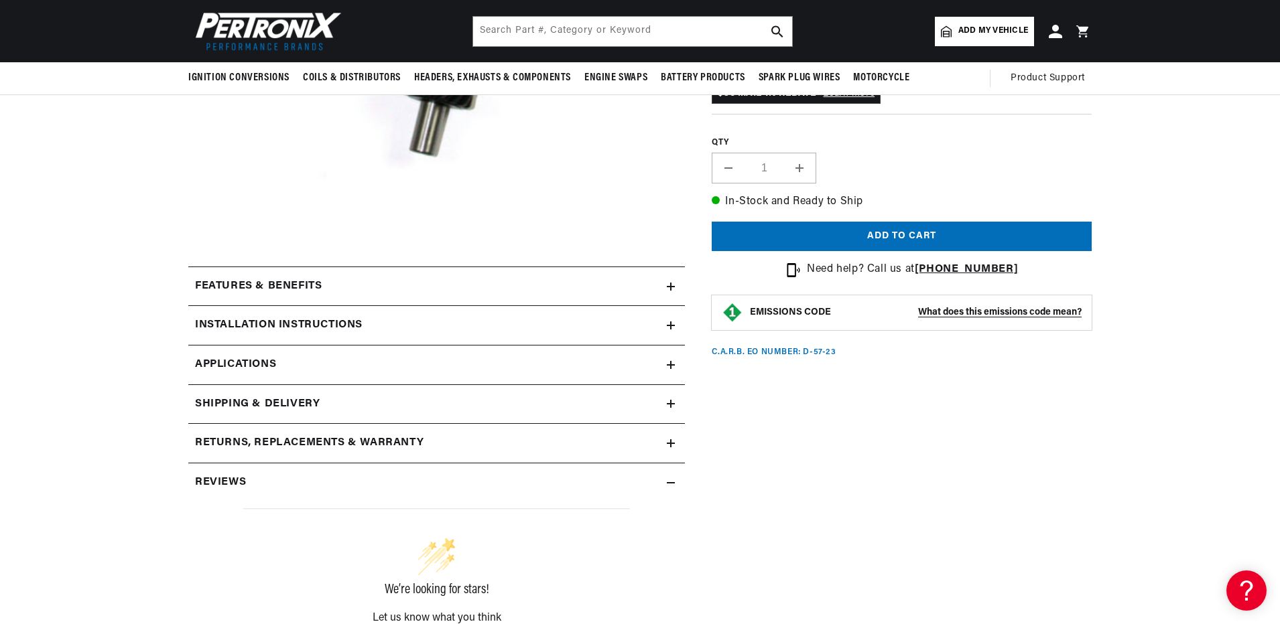
click at [671, 284] on icon at bounding box center [671, 287] width 0 height 8
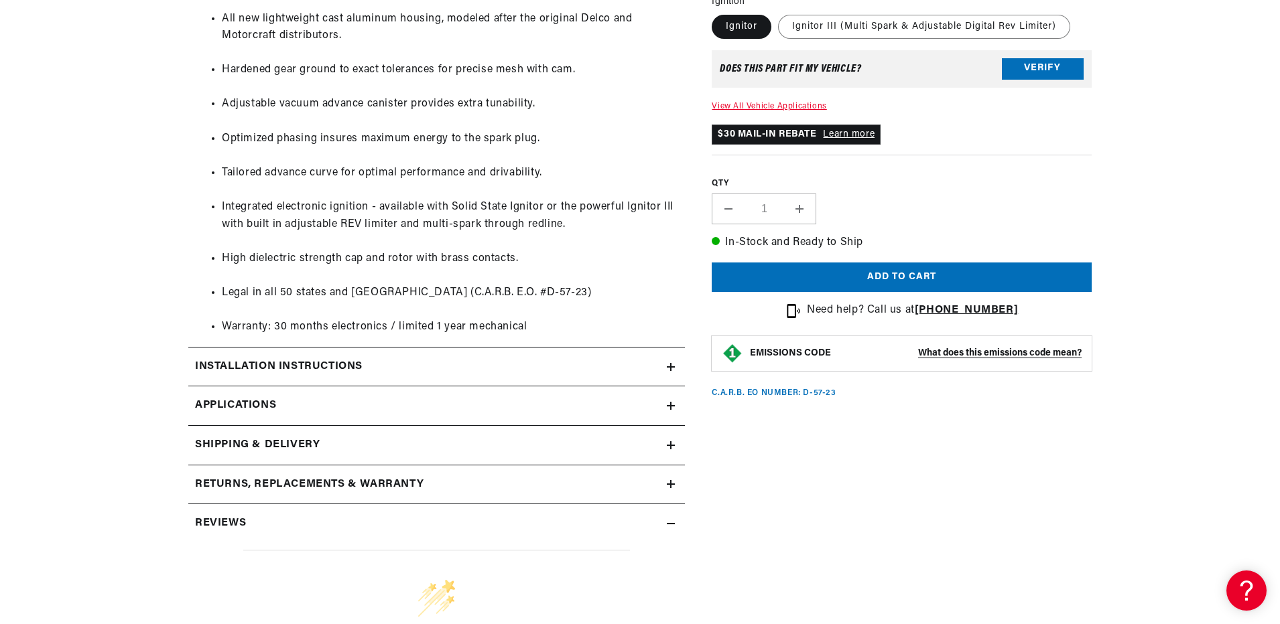
scroll to position [0, 0]
click at [673, 367] on icon at bounding box center [671, 367] width 8 height 0
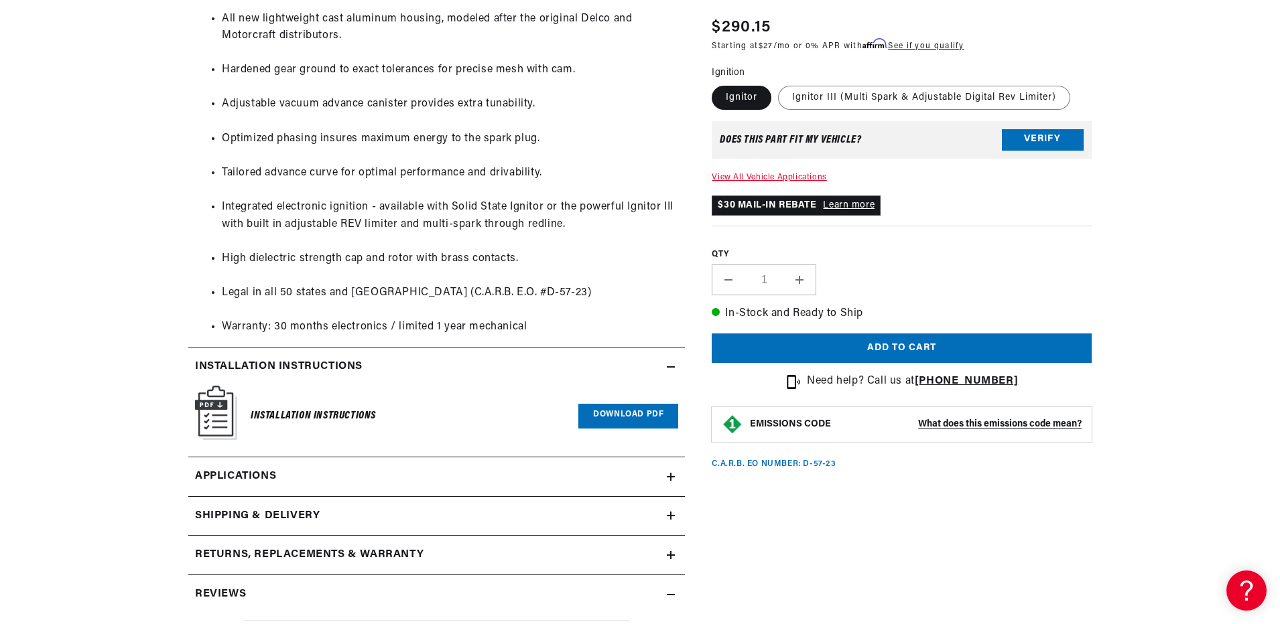
drag, startPoint x: 587, startPoint y: 485, endPoint x: 617, endPoint y: 494, distance: 30.7
click at [587, 485] on link "Applications" at bounding box center [436, 478] width 496 height 40
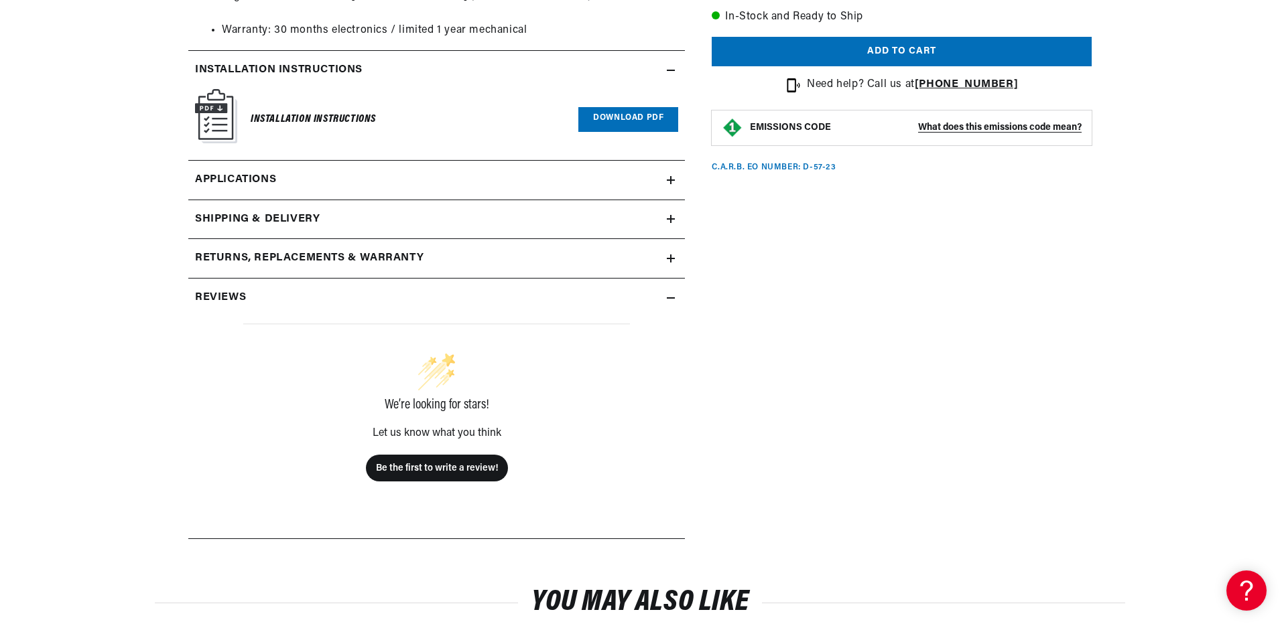
scroll to position [0, 500]
click at [650, 181] on link "Applications" at bounding box center [436, 181] width 496 height 40
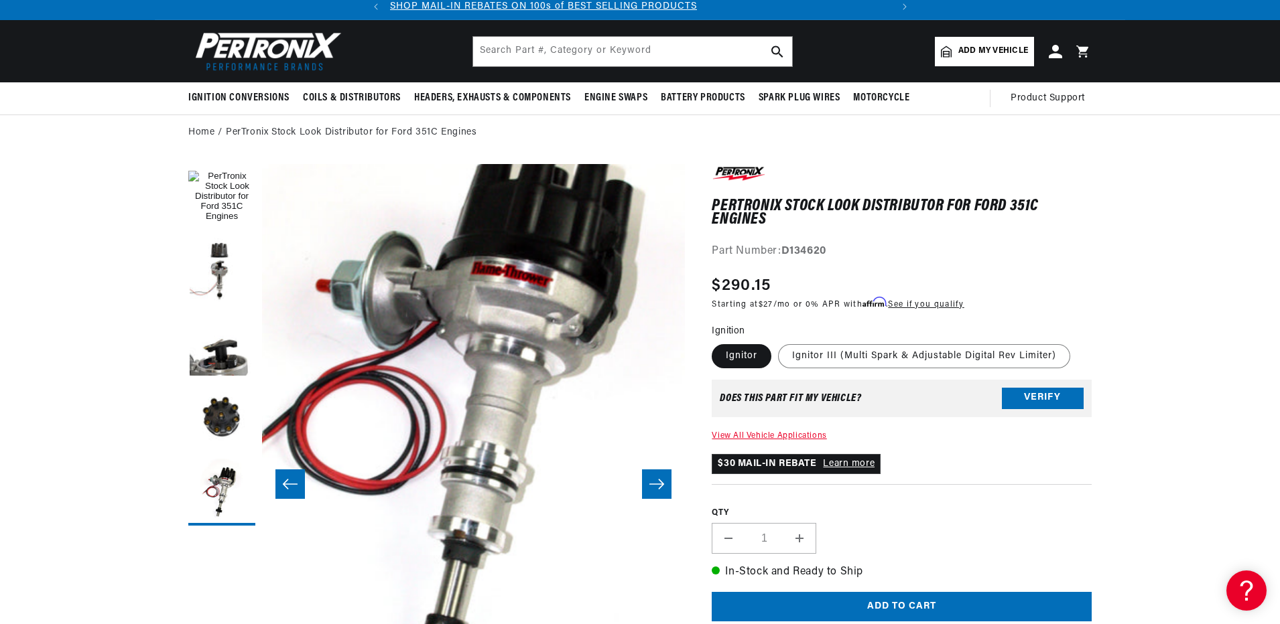
scroll to position [0, 0]
click at [219, 427] on button "Load image 4 in gallery view" at bounding box center [221, 418] width 67 height 67
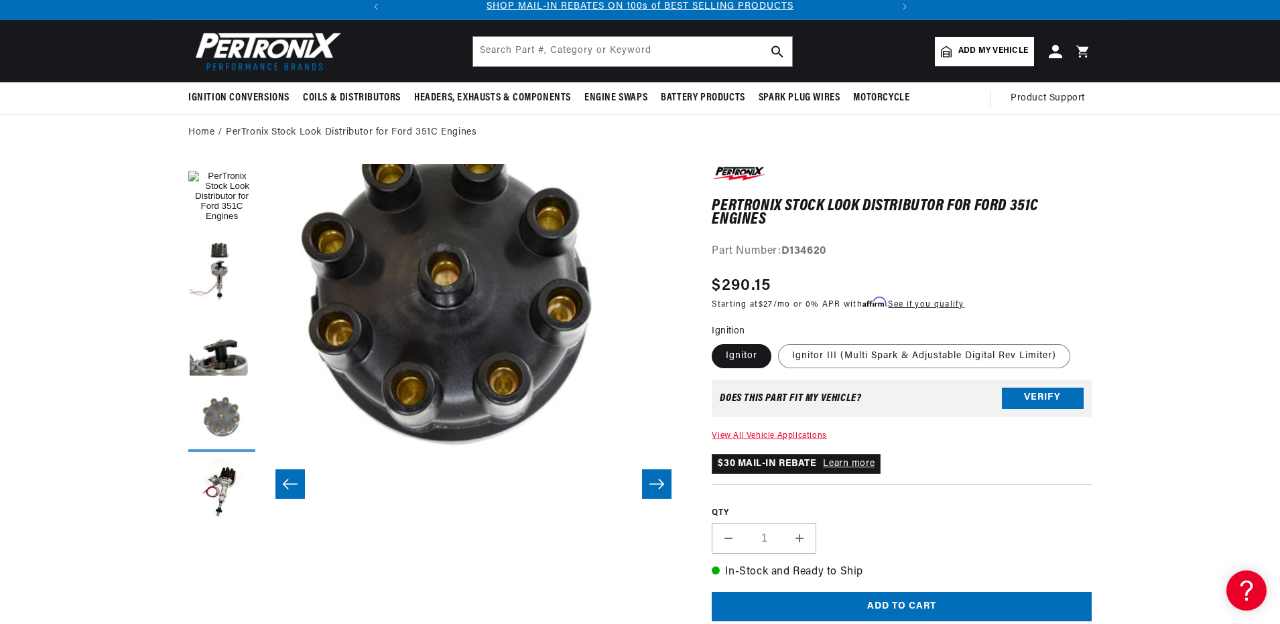
scroll to position [64, 1269]
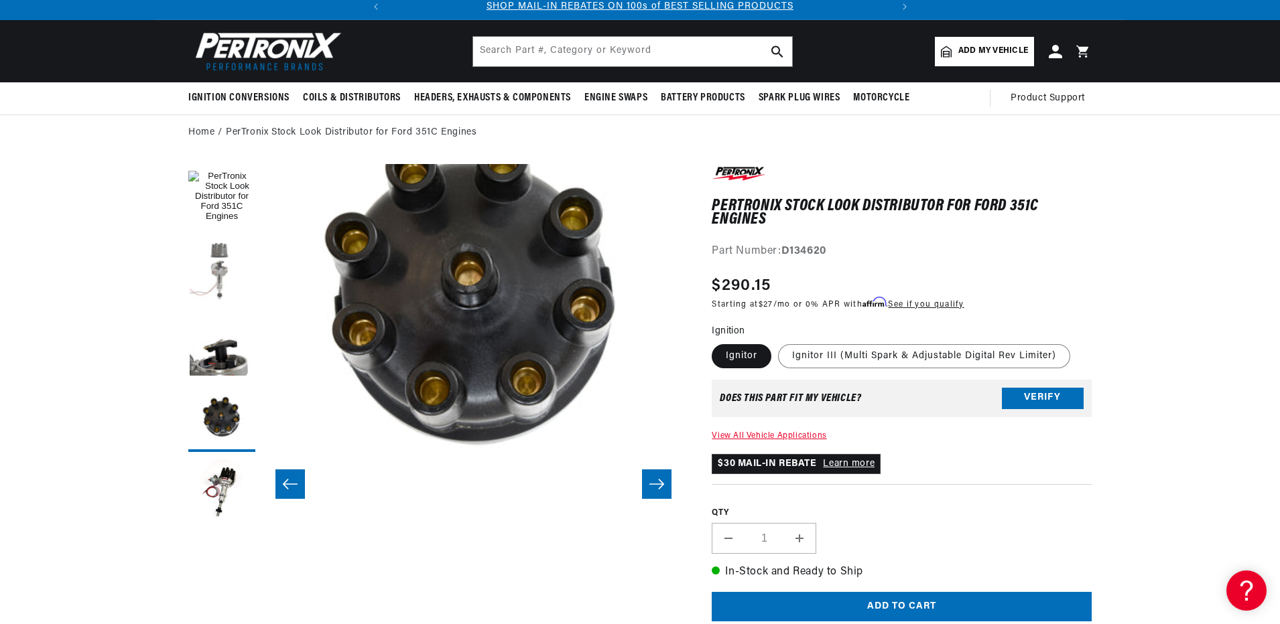
click at [217, 285] on button "Load image 2 in gallery view" at bounding box center [221, 271] width 67 height 67
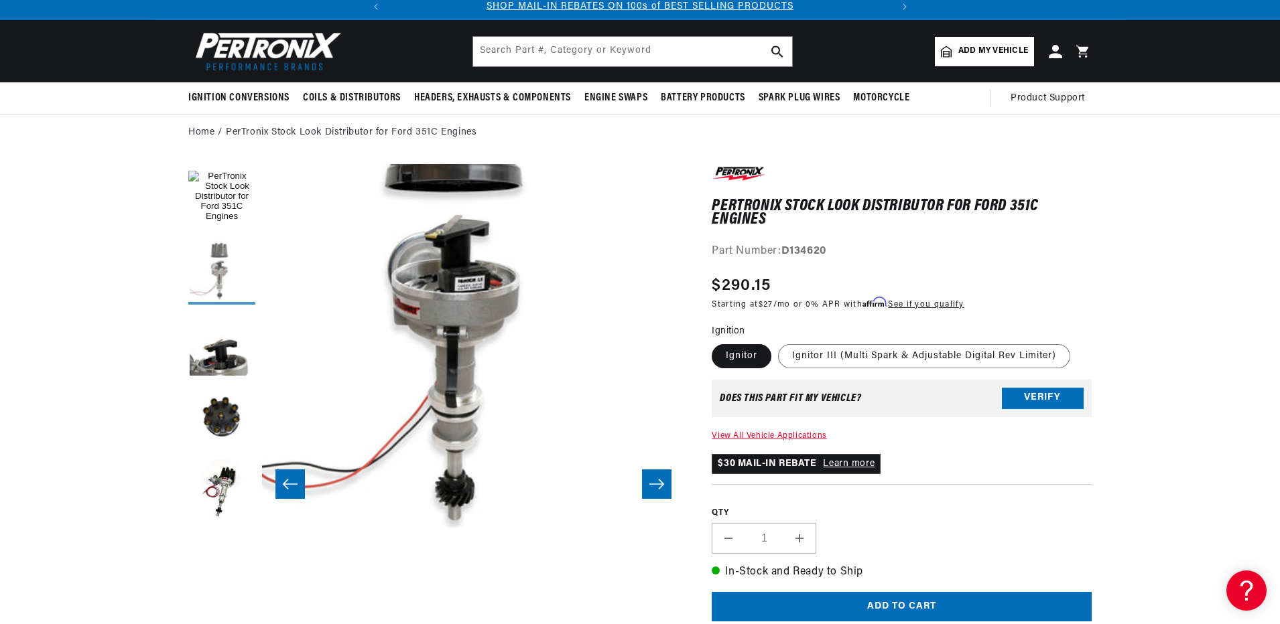
scroll to position [64, 423]
